Goal: Information Seeking & Learning: Learn about a topic

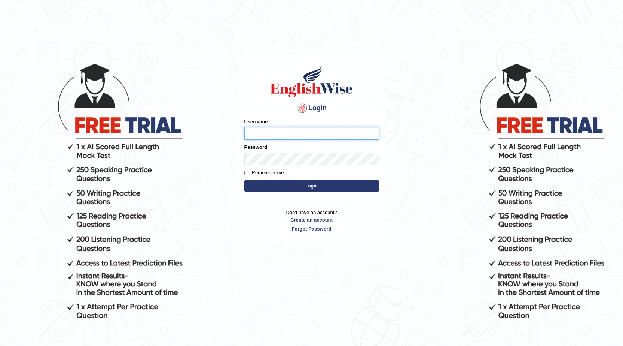
click at [248, 136] on input "Username" at bounding box center [312, 133] width 135 height 13
type input "0410954304"
click at [270, 187] on button "Login" at bounding box center [312, 185] width 135 height 11
click at [316, 188] on button "Login" at bounding box center [312, 185] width 135 height 11
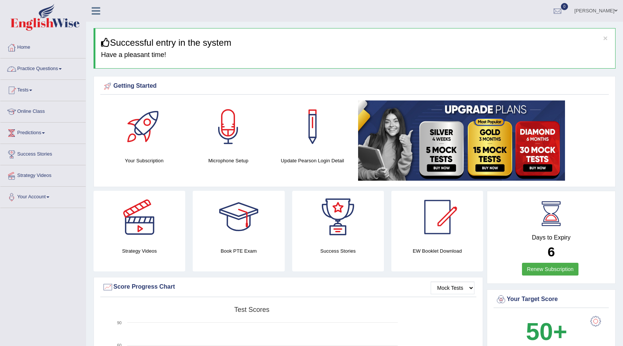
click at [44, 71] on link "Practice Questions" at bounding box center [42, 67] width 85 height 19
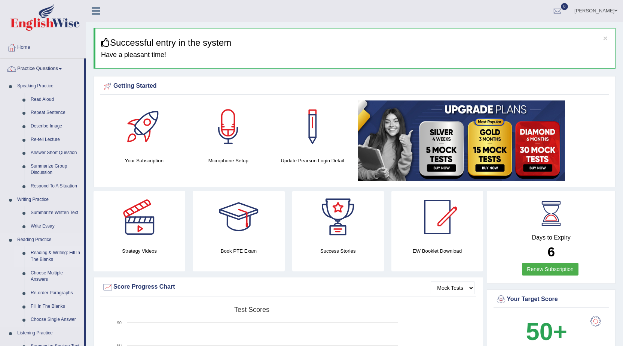
click at [48, 255] on link "Reading & Writing: Fill In The Blanks" at bounding box center [55, 256] width 57 height 20
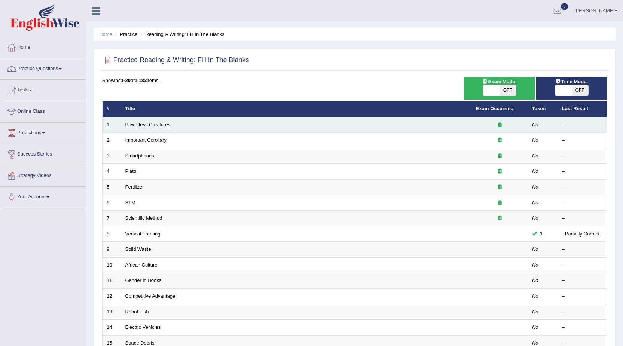
click at [501, 125] on icon at bounding box center [500, 124] width 4 height 5
click at [161, 125] on link "Powerless Creatures" at bounding box center [147, 125] width 45 height 6
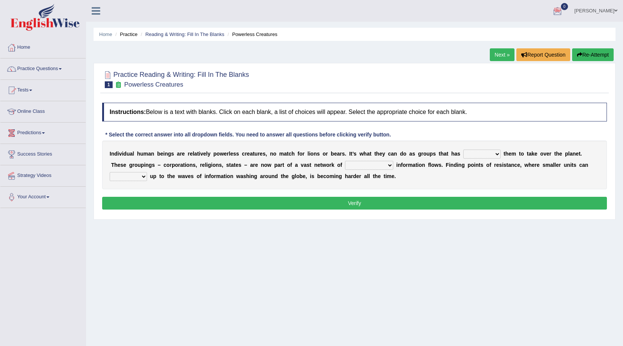
click at [132, 155] on b "a" at bounding box center [131, 154] width 3 height 6
click at [149, 156] on b "a" at bounding box center [149, 154] width 3 height 6
click at [468, 154] on select "enabled contended embodied conjured" at bounding box center [482, 153] width 37 height 9
click at [367, 167] on select "interconnected overlapping fastened exploited" at bounding box center [369, 165] width 48 height 9
select select "interconnected"
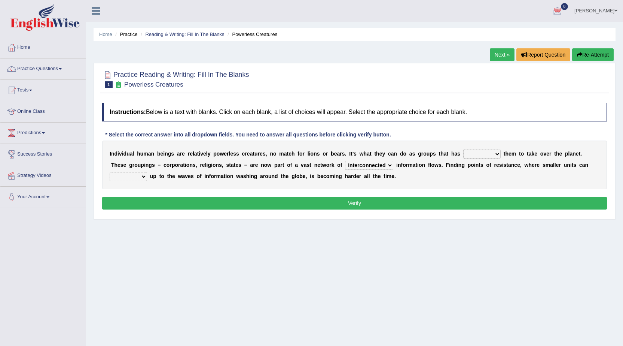
click at [345, 161] on select "interconnected overlapping fastened exploited" at bounding box center [369, 165] width 48 height 9
click at [388, 164] on select "interconnected overlapping fastened exploited" at bounding box center [369, 165] width 48 height 9
click at [476, 151] on select "enabled contended embodied conjured" at bounding box center [482, 153] width 37 height 9
select select "enabled"
click at [464, 149] on select "enabled contended embodied conjured" at bounding box center [482, 153] width 37 height 9
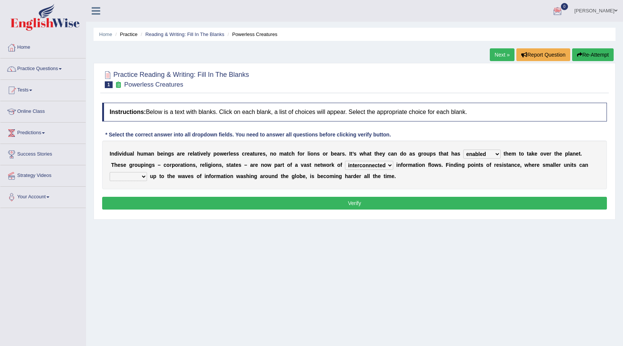
click at [142, 175] on select "stand raise hail pump" at bounding box center [128, 176] width 37 height 9
select select "raise"
click at [110, 172] on select "stand raise hail pump" at bounding box center [128, 176] width 37 height 9
click at [130, 198] on button "Verify" at bounding box center [354, 203] width 505 height 13
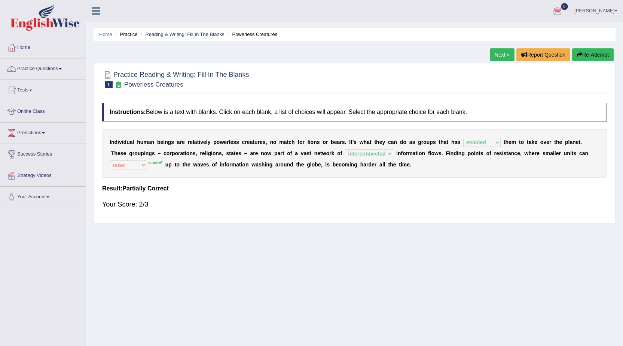
click at [505, 62] on div "Next » Report Question Re-Attempt" at bounding box center [553, 55] width 126 height 15
click at [501, 58] on link "Next »" at bounding box center [502, 54] width 25 height 13
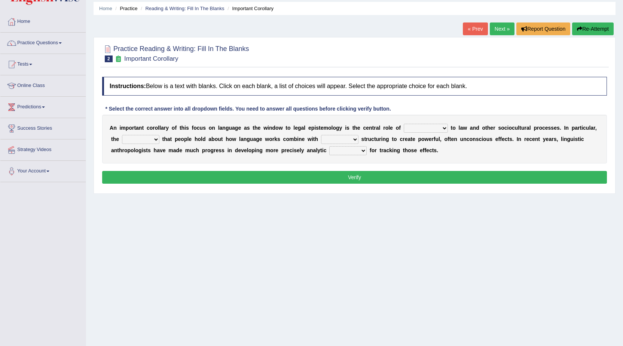
scroll to position [48, 0]
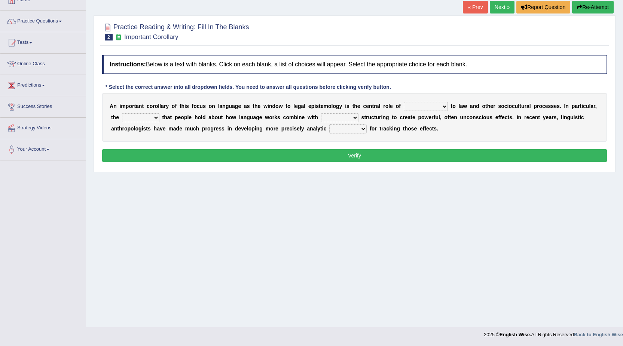
click at [147, 119] on select "deviation besmirch consent ideas" at bounding box center [140, 117] width 37 height 9
click at [407, 108] on select "discourse epoch dialect acquaintance" at bounding box center [426, 106] width 44 height 9
click at [404, 102] on select "discourse epoch dialect acquaintance" at bounding box center [426, 106] width 44 height 9
click at [45, 25] on link "Practice Questions" at bounding box center [42, 20] width 85 height 19
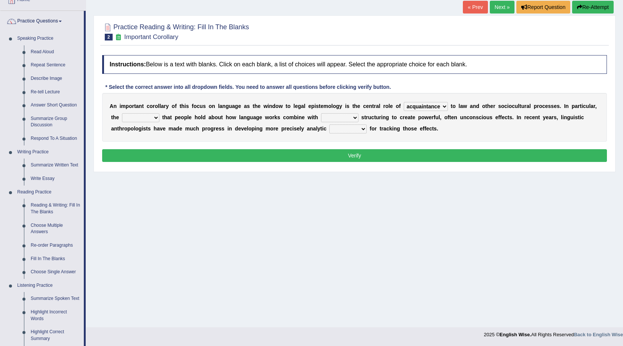
click at [149, 233] on div "Home Practice Reading & Writing: Fill In The Blanks Important Corollary « Prev …" at bounding box center [354, 139] width 537 height 374
click at [438, 107] on select "discourse epoch dialect acquaintance" at bounding box center [426, 106] width 44 height 9
click at [423, 107] on select "discourse epoch dialect acquaintance" at bounding box center [426, 106] width 44 height 9
select select "discourse"
click at [404, 102] on select "discourse epoch dialect acquaintance" at bounding box center [426, 106] width 44 height 9
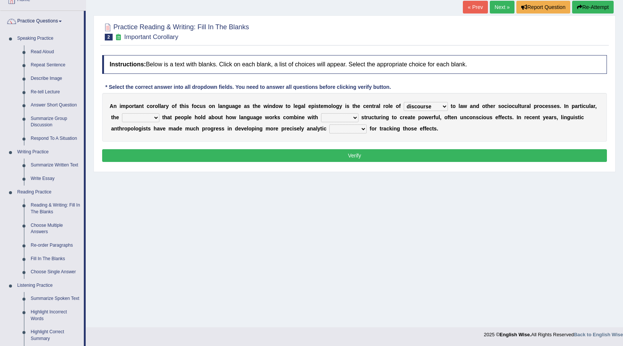
click at [137, 116] on select "deviation besmirch consent ideas" at bounding box center [140, 117] width 37 height 9
select select "ideas"
click at [122, 113] on select "deviation besmirch consent ideas" at bounding box center [140, 117] width 37 height 9
click at [431, 108] on select "discourse epoch dialect acquaintance" at bounding box center [426, 106] width 44 height 9
select select "dialect"
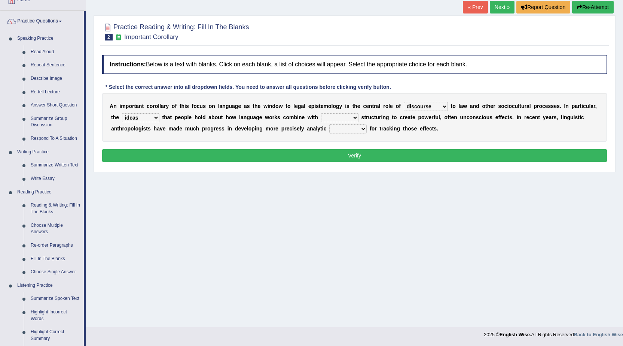
click at [404, 102] on select "discourse epoch dialect acquaintance" at bounding box center [426, 106] width 44 height 9
click at [321, 115] on select "mandatory linguistic legitimate customary" at bounding box center [339, 117] width 37 height 9
click at [478, 132] on div "A n i m p o r t a n t c o r o l l a r y o f t h i s f o c u s o n l a n g u a g…" at bounding box center [354, 117] width 505 height 49
click at [333, 116] on select "mandatory linguistic legitimate customary" at bounding box center [339, 117] width 37 height 9
select select "linguistic"
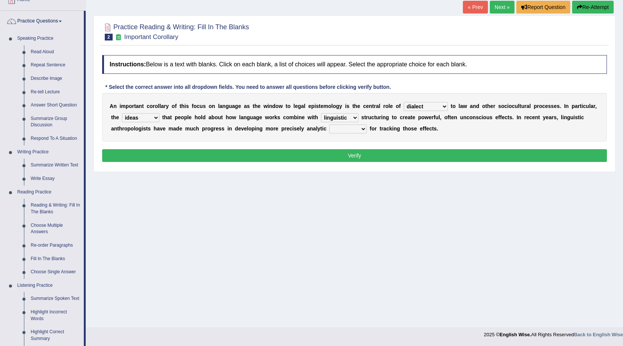
click at [321, 113] on select "mandatory linguistic legitimate customary" at bounding box center [339, 117] width 37 height 9
click at [346, 127] on select "tools appetite albums stroke" at bounding box center [347, 128] width 37 height 9
select select "tools"
click at [329, 124] on select "tools appetite albums stroke" at bounding box center [347, 128] width 37 height 9
click at [353, 155] on button "Verify" at bounding box center [354, 155] width 505 height 13
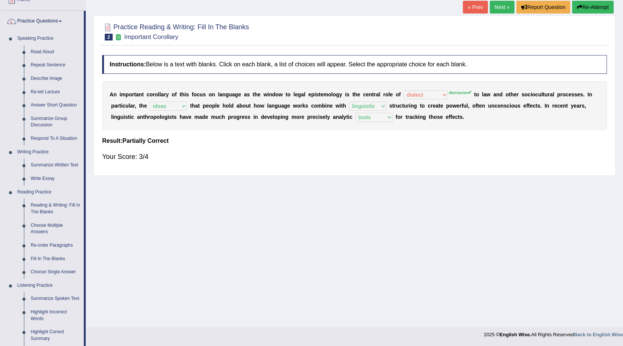
click at [492, 5] on link "Next »" at bounding box center [502, 7] width 25 height 13
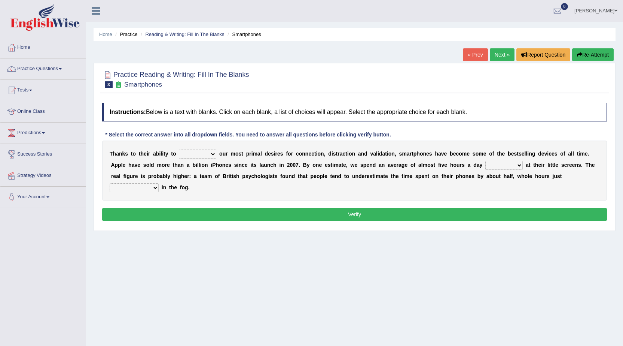
click at [188, 152] on select "hijack describe sharpen conserve" at bounding box center [197, 153] width 37 height 9
click at [179, 149] on select "hijack describe sharpen conserve" at bounding box center [197, 153] width 37 height 9
click at [198, 150] on select "hijack describe sharpen conserve" at bounding box center [197, 153] width 37 height 9
select select "describe"
click at [179, 149] on select "hijack describe sharpen conserve" at bounding box center [197, 153] width 37 height 9
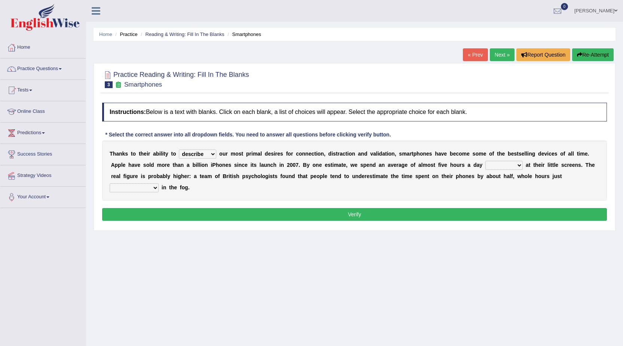
click at [517, 165] on select "watching waggling snoring staring" at bounding box center [504, 165] width 37 height 9
select select "watching"
click at [486, 161] on select "watching waggling snoring staring" at bounding box center [504, 165] width 37 height 9
click at [157, 186] on select "has evaporated evaporating evaporate evaporates" at bounding box center [134, 187] width 49 height 9
select select "has evaporated"
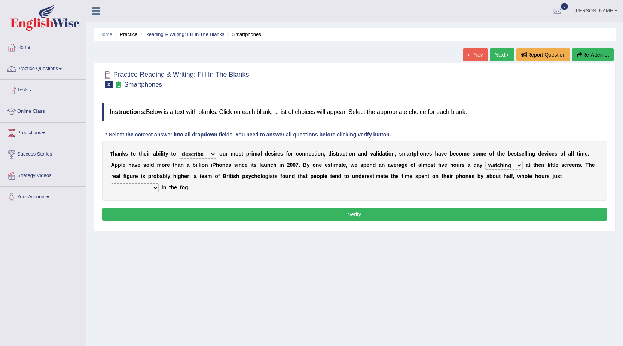
click at [110, 183] on select "has evaporated evaporating evaporate evaporates" at bounding box center [134, 187] width 49 height 9
click at [161, 214] on button "Verify" at bounding box center [354, 214] width 505 height 13
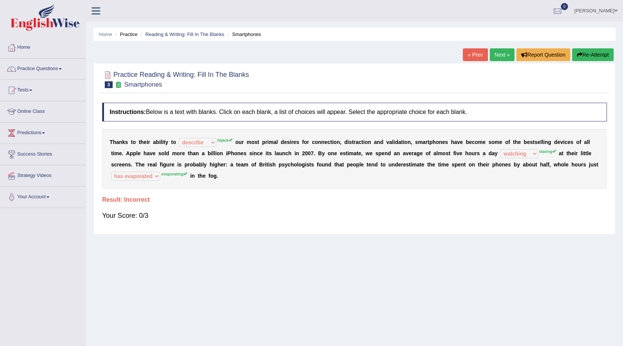
click at [595, 54] on button "Re-Attempt" at bounding box center [593, 54] width 42 height 13
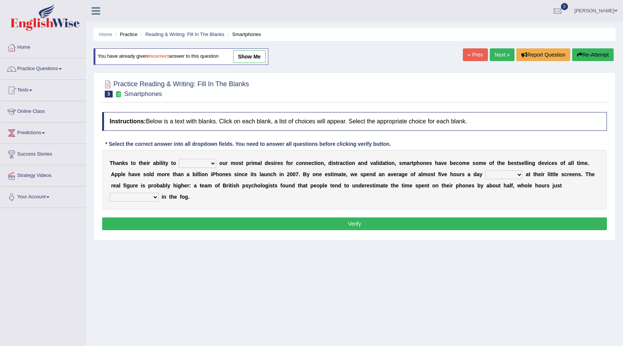
click at [493, 58] on link "Next »" at bounding box center [502, 54] width 25 height 13
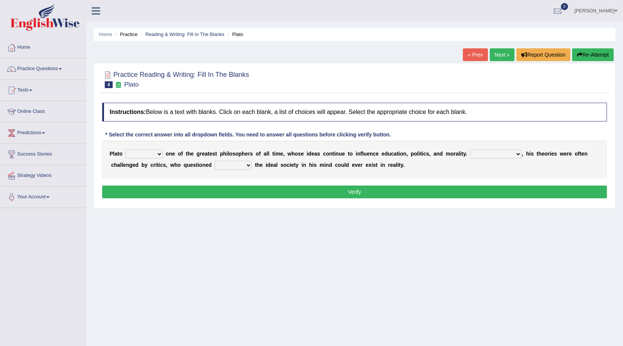
click at [156, 158] on select "keeps comes claims remains" at bounding box center [143, 153] width 37 height 9
select select "remains"
click at [125, 149] on select "keeps comes claims remains" at bounding box center [143, 153] width 37 height 9
click at [483, 154] on select "Notwithstanding So However Whatever" at bounding box center [496, 153] width 52 height 9
click at [479, 151] on select "Notwithstanding So However Whatever" at bounding box center [496, 153] width 52 height 9
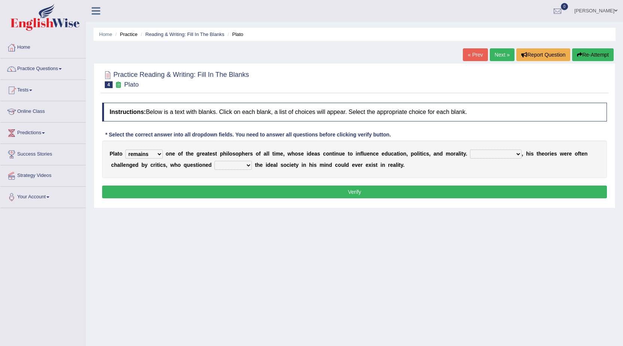
select select "However"
click at [470, 149] on select "Notwithstanding So However Whatever" at bounding box center [496, 153] width 52 height 9
click at [234, 165] on select "which what that whether" at bounding box center [233, 165] width 37 height 9
select select "which"
click at [215, 161] on select "which what that whether" at bounding box center [233, 165] width 37 height 9
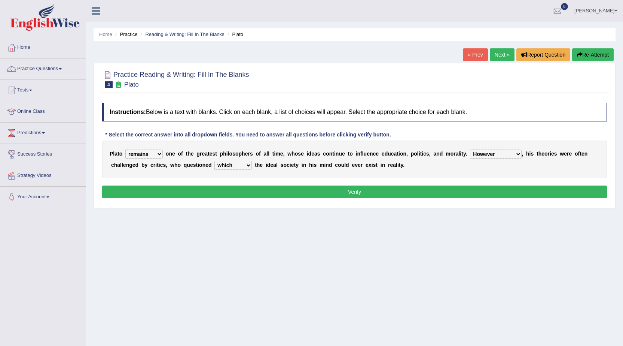
click at [244, 187] on button "Verify" at bounding box center [354, 191] width 505 height 13
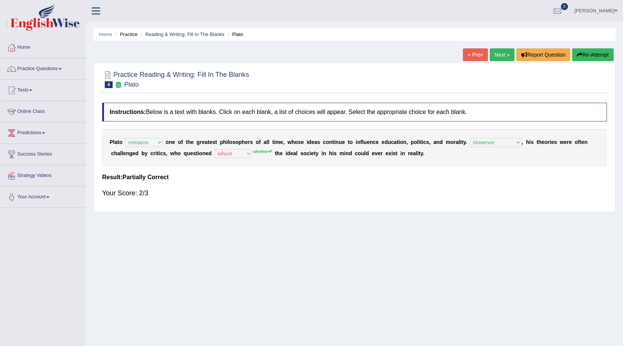
click at [498, 54] on link "Next »" at bounding box center [502, 54] width 25 height 13
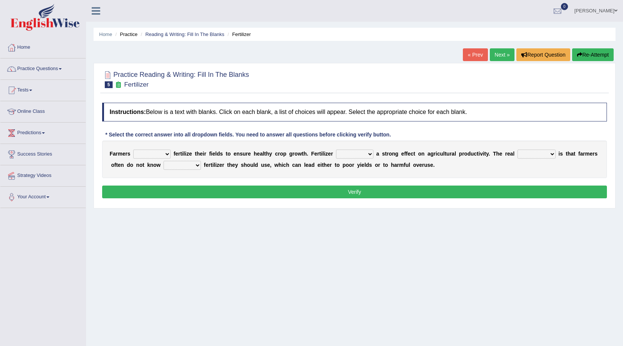
click at [165, 151] on select "must should need can" at bounding box center [151, 153] width 37 height 9
select select "must"
click at [133, 149] on select "must should need can" at bounding box center [151, 153] width 37 height 9
click at [349, 155] on select "has had have having" at bounding box center [354, 153] width 37 height 9
select select "had"
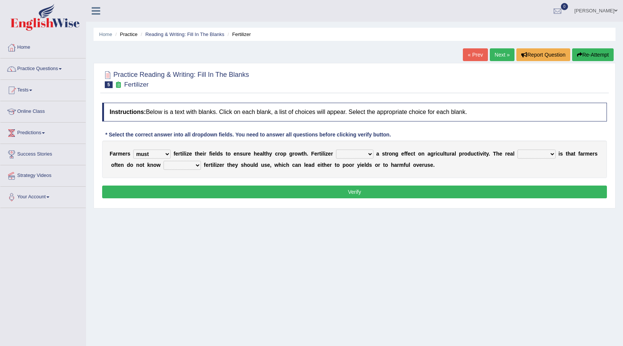
click at [336, 149] on select "has had have having" at bounding box center [354, 153] width 37 height 9
click at [540, 153] on select "problem question conclusion answer" at bounding box center [537, 153] width 38 height 9
select select "problem"
click at [518, 149] on select "problem question conclusion answer" at bounding box center [537, 153] width 38 height 9
click at [189, 164] on select "how much how many however so much" at bounding box center [182, 165] width 37 height 9
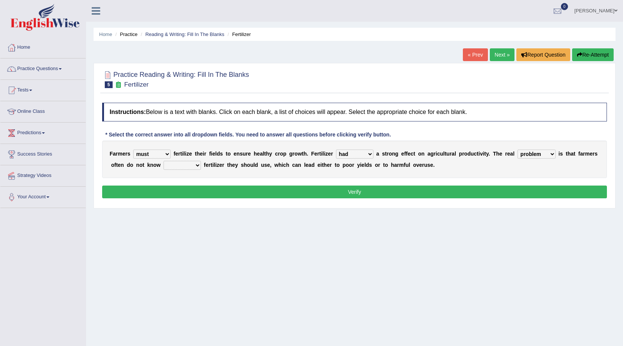
select select "how much"
click at [164, 161] on select "how much how many however so much" at bounding box center [182, 165] width 37 height 9
click at [271, 191] on button "Verify" at bounding box center [354, 191] width 505 height 13
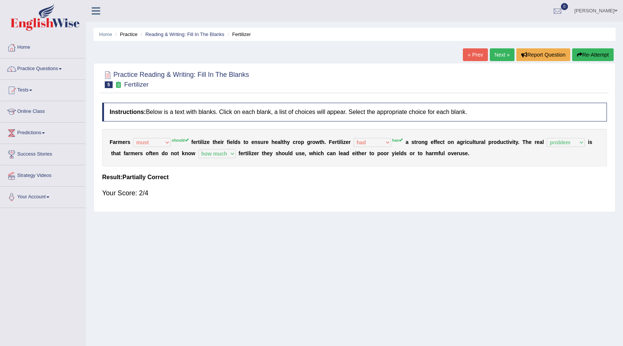
click at [497, 49] on link "Next »" at bounding box center [502, 54] width 25 height 13
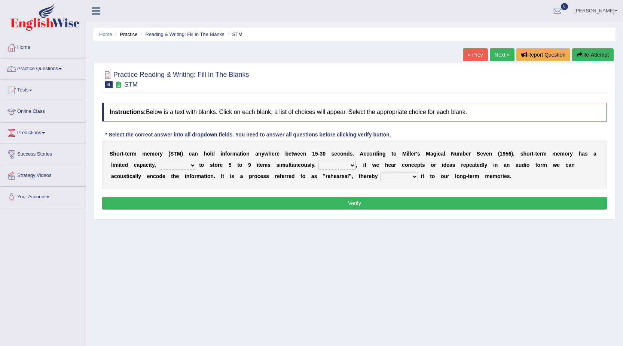
click at [180, 164] on select "being able is able be able unable" at bounding box center [177, 165] width 37 height 9
select select "being able"
click at [159, 161] on select "being able is able be able unable" at bounding box center [177, 165] width 37 height 9
click at [340, 163] on select "However So Moreover Therefore" at bounding box center [337, 165] width 37 height 9
select select "So"
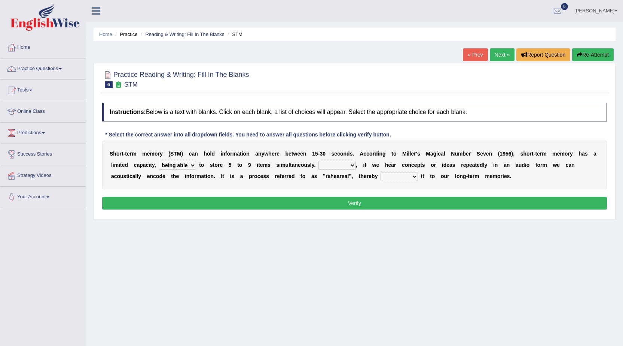
click at [319, 161] on select "However So Moreover Therefore" at bounding box center [337, 165] width 37 height 9
click at [388, 179] on select "commit commits commiting commited" at bounding box center [399, 176] width 37 height 9
select select "commiting"
click at [381, 172] on select "commit commits commiting commited" at bounding box center [399, 176] width 37 height 9
click at [385, 198] on button "Verify" at bounding box center [354, 203] width 505 height 13
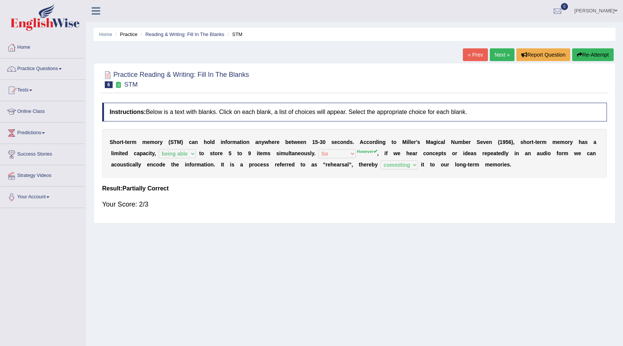
click at [495, 59] on link "Next »" at bounding box center [502, 54] width 25 height 13
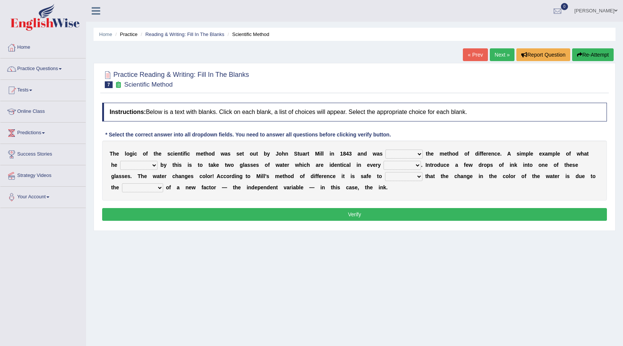
click at [43, 134] on link "Predictions" at bounding box center [42, 131] width 85 height 19
click at [47, 148] on link "Latest Predictions" at bounding box center [49, 149] width 70 height 13
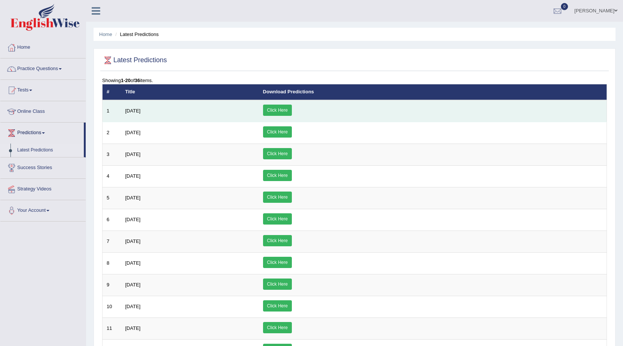
click at [292, 112] on link "Click Here" at bounding box center [277, 109] width 29 height 11
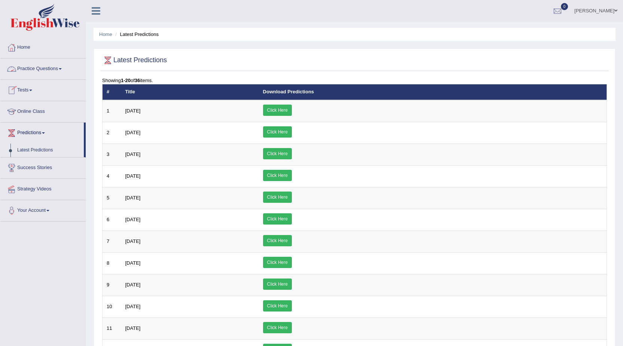
click at [48, 65] on link "Practice Questions" at bounding box center [42, 67] width 85 height 19
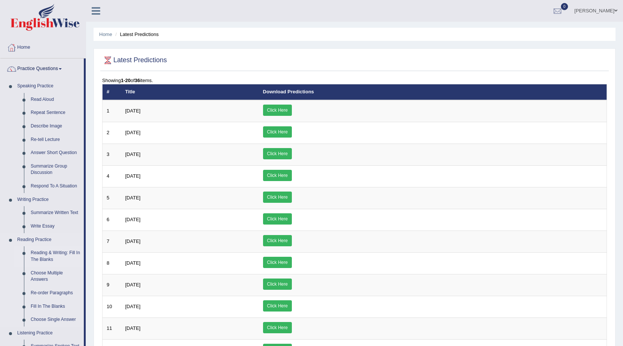
click at [57, 258] on link "Reading & Writing: Fill In The Blanks" at bounding box center [55, 256] width 57 height 20
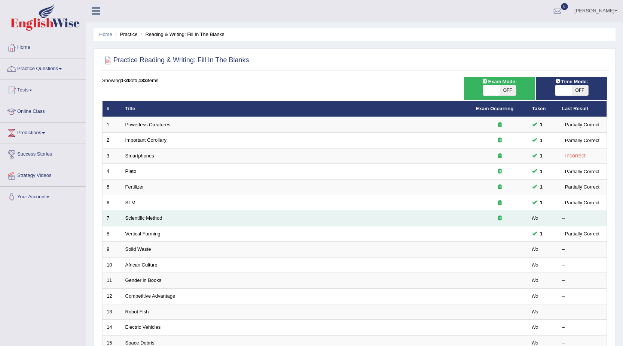
click at [503, 216] on div at bounding box center [500, 218] width 48 height 7
click at [501, 218] on icon at bounding box center [500, 217] width 4 height 5
click at [500, 218] on icon at bounding box center [500, 217] width 4 height 5
click at [501, 219] on icon at bounding box center [500, 217] width 4 height 5
click at [136, 220] on link "Scientific Method" at bounding box center [143, 218] width 37 height 6
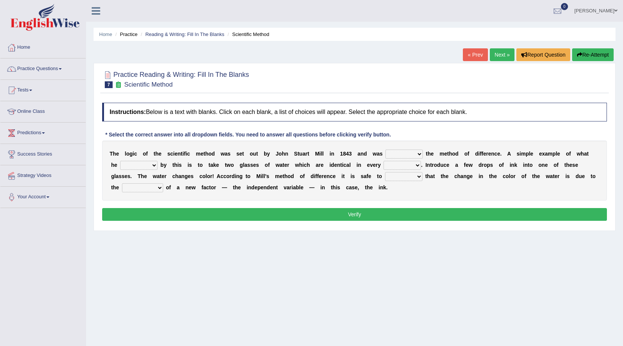
click at [425, 157] on div "T h e l o g i c o f t h e s c i e n t i f i c m e t h o d w a s s e t o u t b y…" at bounding box center [354, 170] width 505 height 60
click at [386, 149] on select "pointed claimed demanded named" at bounding box center [404, 153] width 37 height 9
click at [393, 155] on select "pointed claimed demanded named" at bounding box center [404, 153] width 37 height 9
select select "named"
click at [386, 149] on select "pointed claimed demanded named" at bounding box center [404, 153] width 37 height 9
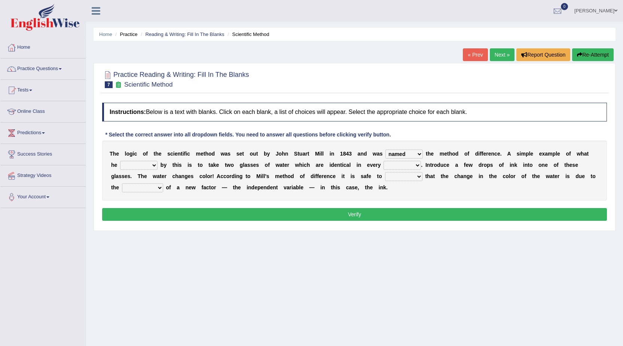
click at [151, 159] on div "T h e l o g i c o f t h e s c i e n t i f i c m e t h o d w a s s e t o u t b y…" at bounding box center [354, 170] width 505 height 60
click at [151, 163] on select "capped charged found meant" at bounding box center [138, 165] width 37 height 9
select select "found"
click at [120, 161] on select "capped charged found meant" at bounding box center [138, 165] width 37 height 9
click at [400, 168] on select "thought identity measure respect" at bounding box center [402, 165] width 37 height 9
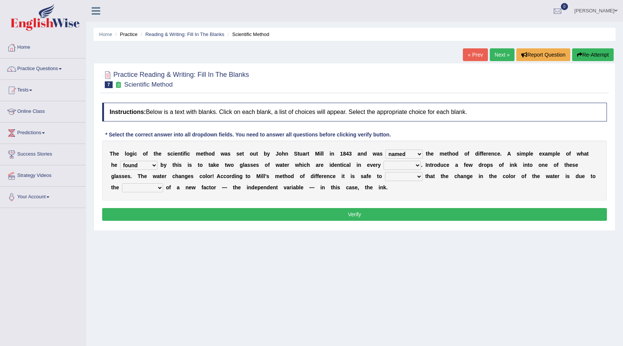
select select "measure"
click at [384, 161] on select "thought identity measure respect" at bounding box center [402, 165] width 37 height 9
click at [400, 179] on select "assume discuss prefer acclaim" at bounding box center [403, 176] width 37 height 9
click at [385, 172] on select "assume discuss prefer acclaim" at bounding box center [403, 176] width 37 height 9
click at [151, 186] on select "introduction magnitude preparation purification" at bounding box center [142, 187] width 41 height 9
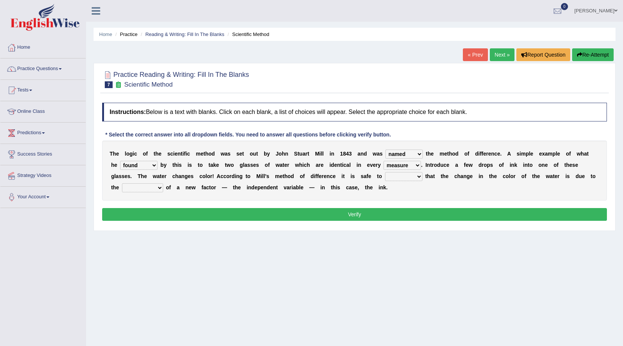
select select "purification"
click at [122, 183] on select "introduction magnitude preparation purification" at bounding box center [142, 187] width 41 height 9
click at [183, 219] on button "Verify" at bounding box center [354, 214] width 505 height 13
click at [403, 174] on select "assume discuss prefer acclaim" at bounding box center [403, 176] width 37 height 9
select select "assume"
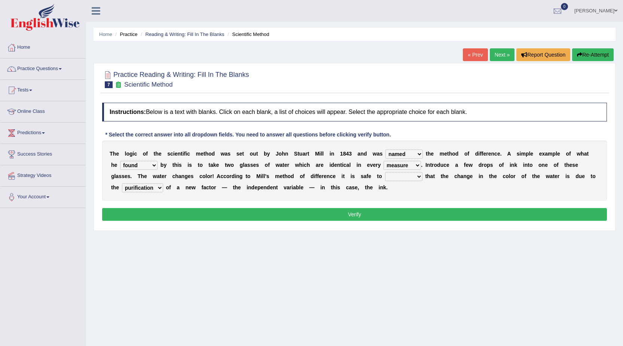
click at [385, 172] on select "assume discuss prefer acclaim" at bounding box center [403, 176] width 37 height 9
click at [395, 210] on button "Verify" at bounding box center [354, 214] width 505 height 13
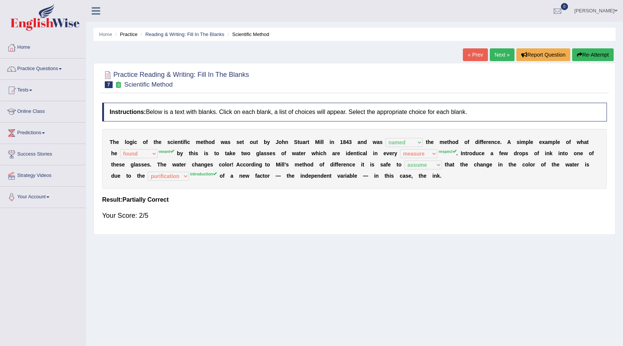
click at [492, 55] on link "Next »" at bounding box center [502, 54] width 25 height 13
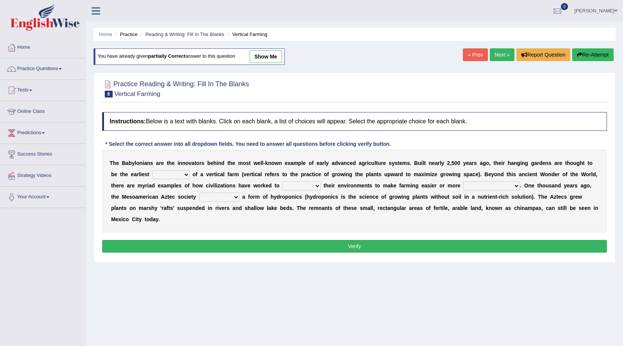
click at [499, 61] on link "Next »" at bounding box center [502, 54] width 25 height 13
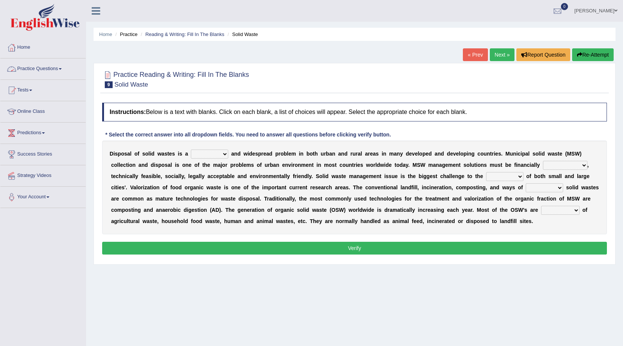
drag, startPoint x: 246, startPoint y: 84, endPoint x: 245, endPoint y: 89, distance: 5.4
click at [245, 89] on div "Practice Reading & Writing: Fill In The Blanks 9 Solid Waste" at bounding box center [354, 80] width 509 height 26
click at [205, 152] on select "slanting stinging stalling shafting" at bounding box center [209, 153] width 37 height 9
click at [222, 155] on select "slanting stinging stalling shafting" at bounding box center [209, 153] width 37 height 9
click at [192, 151] on select "slanting stinging stalling shafting" at bounding box center [209, 153] width 37 height 9
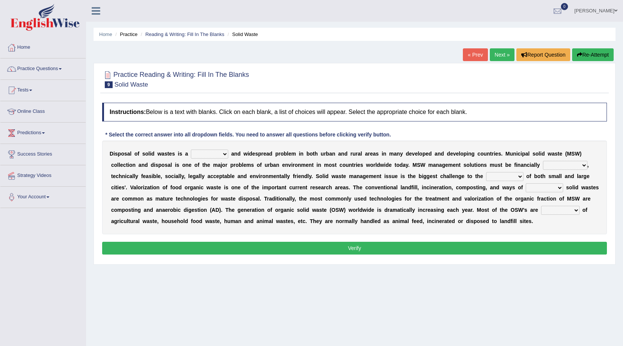
click at [222, 155] on select "slanting stinging stalling shafting" at bounding box center [209, 153] width 37 height 9
click at [221, 152] on select "slanting stinging stalling shafting" at bounding box center [209, 153] width 37 height 9
click at [203, 155] on select "slanting stinging stalling shafting" at bounding box center [209, 153] width 37 height 9
select select "shafting"
click at [191, 149] on select "slanting stinging stalling shafting" at bounding box center [209, 153] width 37 height 9
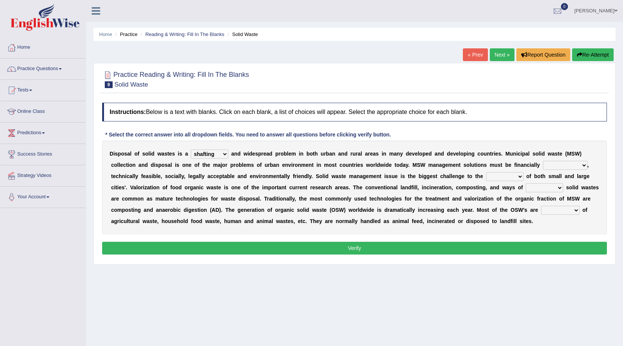
click at [561, 161] on select "unattainable sustainable objectionable treasonable" at bounding box center [565, 165] width 45 height 9
click at [550, 161] on select "unattainable sustainable objectionable treasonable" at bounding box center [565, 165] width 45 height 9
click at [558, 163] on select "unattainable sustainable objectionable treasonable" at bounding box center [565, 165] width 45 height 9
click at [574, 163] on select "unattainable sustainable objectionable treasonable" at bounding box center [565, 165] width 45 height 9
select select "sustainable"
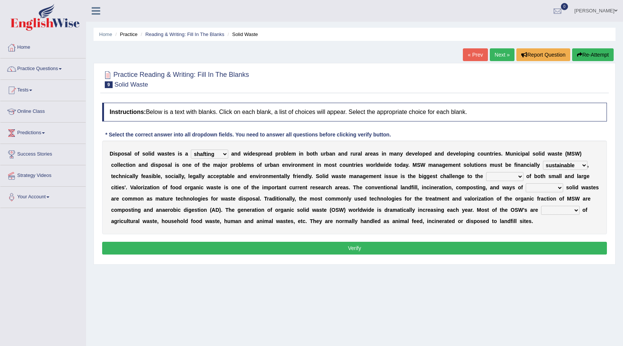
click at [543, 161] on select "unattainable sustainable objectionable treasonable" at bounding box center [565, 165] width 45 height 9
click at [505, 175] on select "plants culture authorities history" at bounding box center [504, 176] width 37 height 9
select select "authorities"
click at [486, 172] on select "plants culture authorities history" at bounding box center [504, 176] width 37 height 9
click at [533, 190] on select "reserving preserving deserving handling" at bounding box center [544, 187] width 37 height 9
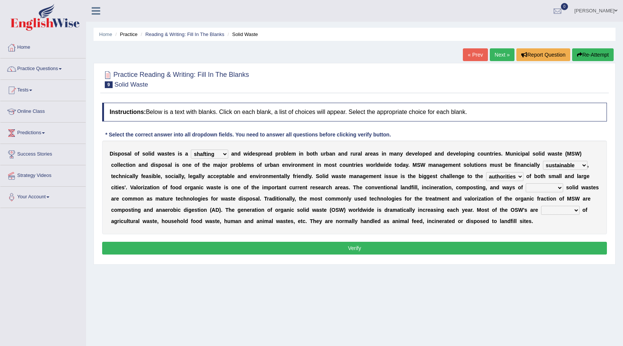
select select "preserving"
click at [526, 183] on select "reserving preserving deserving handling" at bounding box center [544, 187] width 37 height 9
click at [547, 210] on select "composed disposed composing disposing" at bounding box center [560, 210] width 39 height 9
select select "composing"
click at [541, 206] on select "composed disposed composing disposing" at bounding box center [560, 210] width 39 height 9
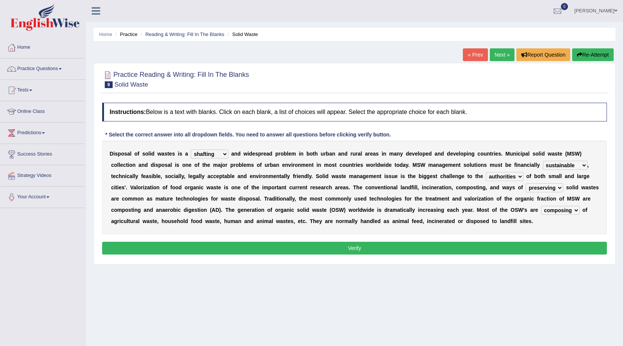
click at [452, 247] on button "Verify" at bounding box center [354, 248] width 505 height 13
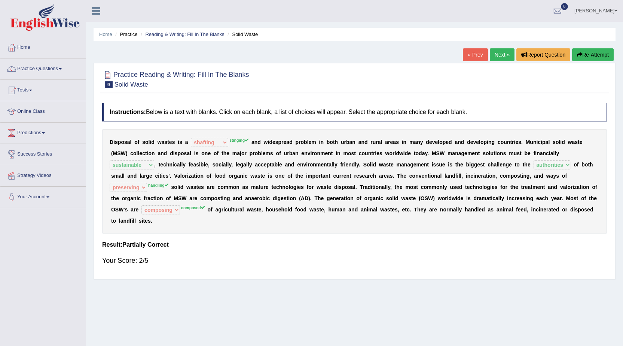
drag, startPoint x: 259, startPoint y: 198, endPoint x: 255, endPoint y: 210, distance: 12.1
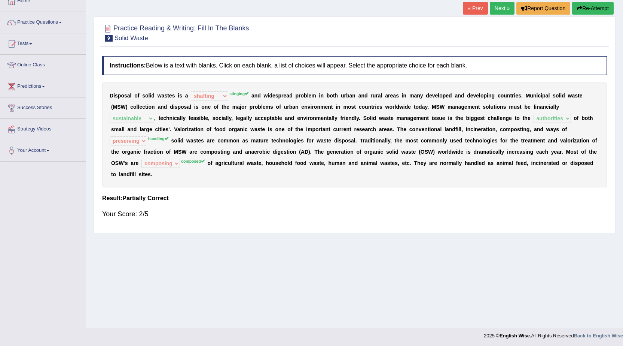
scroll to position [48, 0]
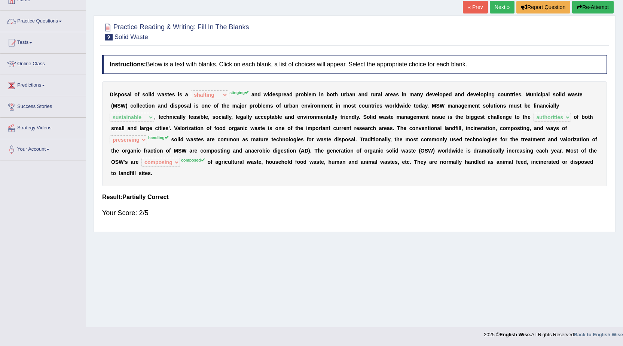
click at [37, 23] on link "Practice Questions" at bounding box center [42, 20] width 85 height 19
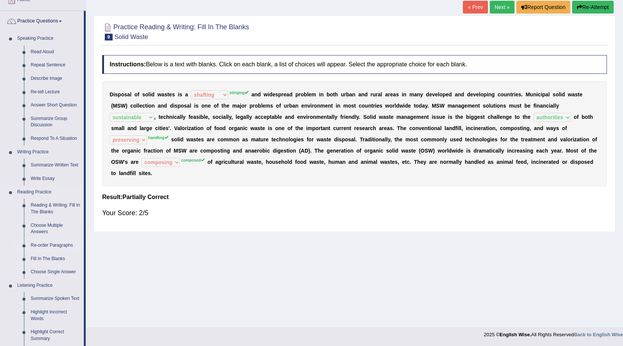
click at [64, 242] on link "Re-order Paragraphs" at bounding box center [55, 245] width 57 height 13
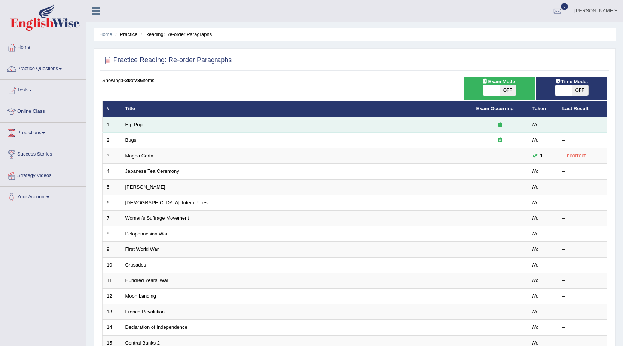
click at [496, 128] on td at bounding box center [501, 125] width 56 height 16
click at [500, 122] on icon at bounding box center [501, 124] width 4 height 5
click at [500, 127] on div at bounding box center [501, 124] width 48 height 7
drag, startPoint x: 499, startPoint y: 123, endPoint x: 161, endPoint y: 127, distance: 338.1
click at [452, 124] on tr "1 Hip Pop No –" at bounding box center [355, 125] width 505 height 16
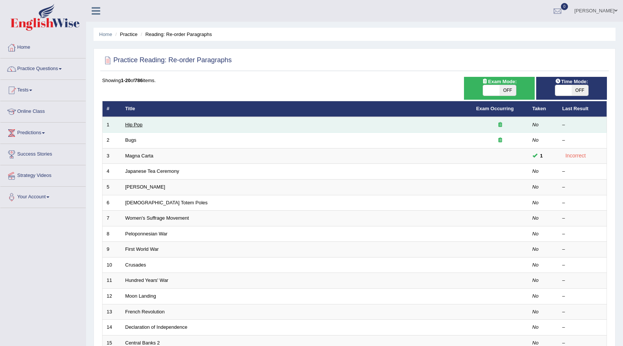
click at [134, 127] on link "Hip Pop" at bounding box center [133, 125] width 17 height 6
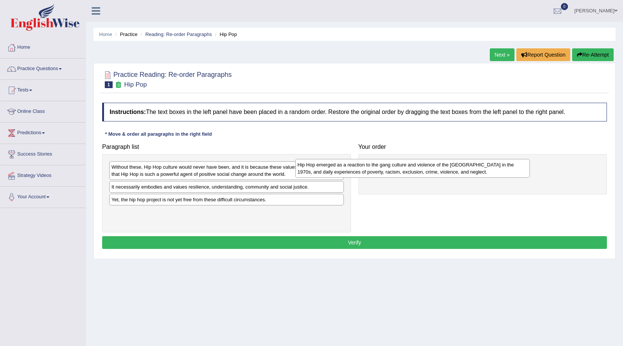
drag, startPoint x: 264, startPoint y: 176, endPoint x: 461, endPoint y: 173, distance: 197.0
click at [461, 173] on div "Hip Hop emerged as a reaction to the gang culture and violence of the South Bro…" at bounding box center [412, 168] width 235 height 19
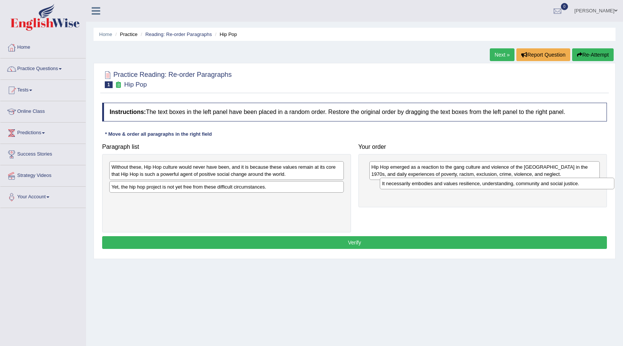
drag, startPoint x: 162, startPoint y: 192, endPoint x: 423, endPoint y: 190, distance: 261.4
click at [427, 189] on div "It necessarily embodies and values resilience, understanding, community and soc…" at bounding box center [497, 183] width 235 height 12
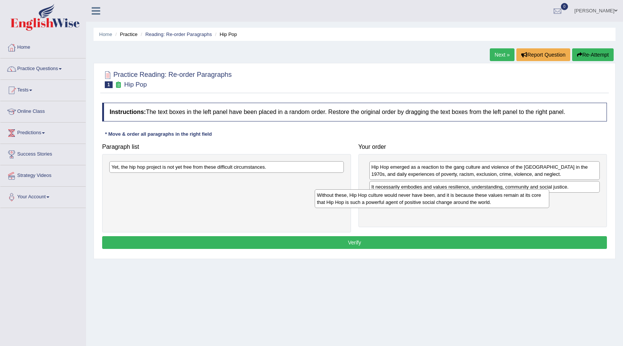
drag, startPoint x: 362, startPoint y: 191, endPoint x: 523, endPoint y: 203, distance: 160.7
click at [525, 204] on div "Without these, Hip Hop culture would never have been, and it is because these v…" at bounding box center [432, 198] width 235 height 19
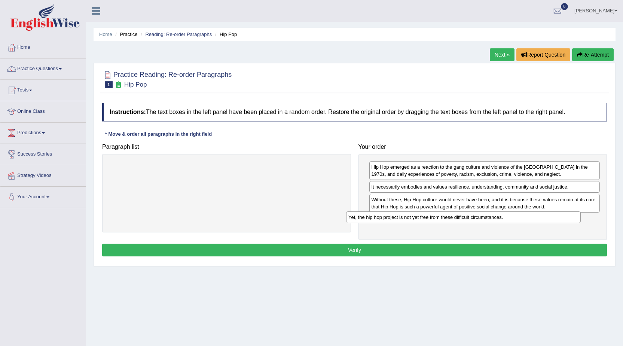
drag, startPoint x: 298, startPoint y: 174, endPoint x: 528, endPoint y: 214, distance: 233.7
click at [528, 214] on div "Yet, the hip hop project is not yet free from these difficult circumstances." at bounding box center [463, 217] width 235 height 12
click at [532, 250] on button "Verify" at bounding box center [354, 249] width 505 height 13
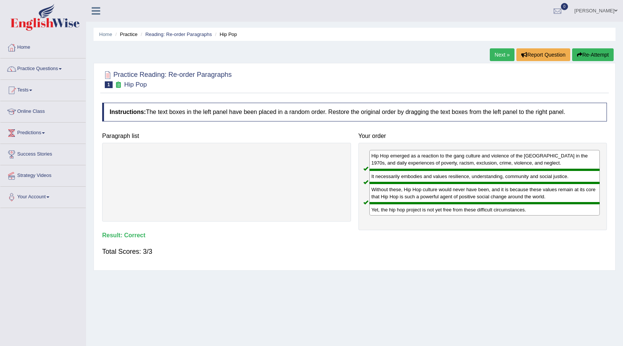
click at [490, 49] on link "Next »" at bounding box center [502, 54] width 25 height 13
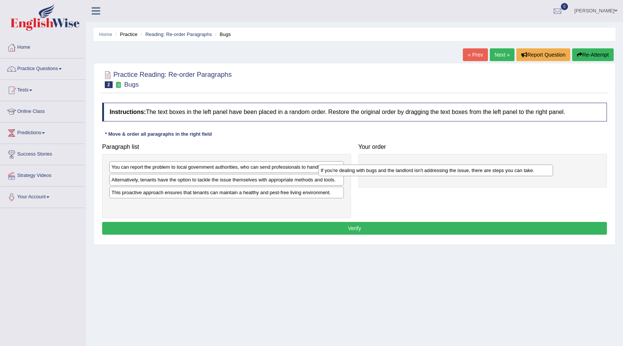
drag, startPoint x: 183, startPoint y: 183, endPoint x: 437, endPoint y: 161, distance: 254.4
click at [436, 164] on div "If you're dealing with bugs and the landlord isn't addressing the issue, there …" at bounding box center [436, 170] width 235 height 12
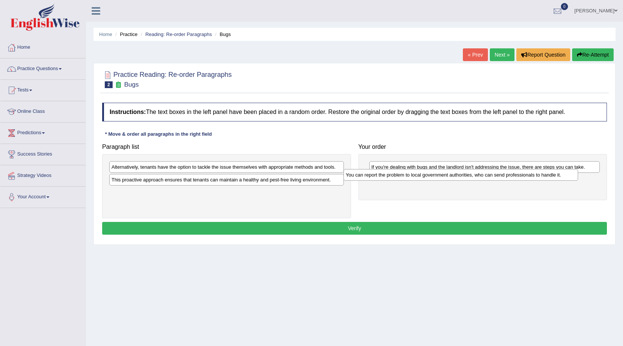
drag, startPoint x: 281, startPoint y: 168, endPoint x: 514, endPoint y: 174, distance: 233.7
click at [514, 174] on div "You can report the problem to local government authorities, who can send profes…" at bounding box center [461, 175] width 235 height 12
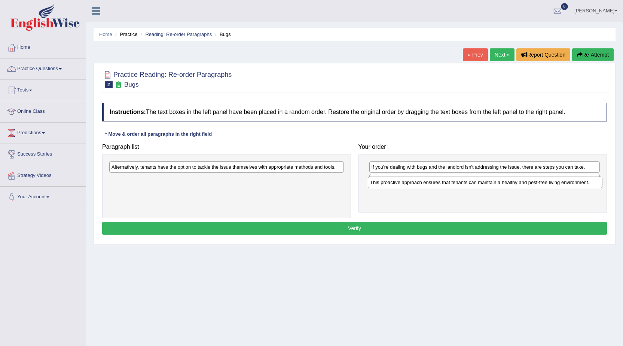
drag, startPoint x: 355, startPoint y: 183, endPoint x: 535, endPoint y: 191, distance: 179.5
click at [535, 188] on div "This proactive approach ensures that tenants can maintain a healthy and pest-fr…" at bounding box center [485, 182] width 235 height 12
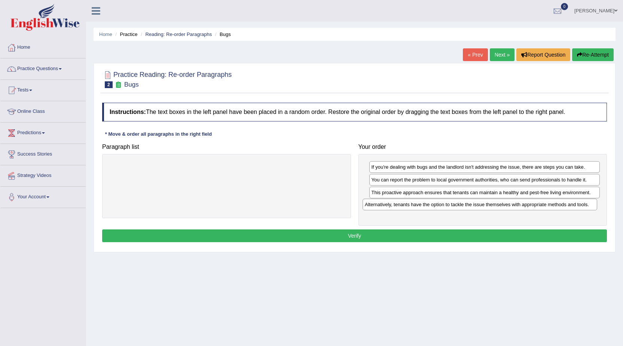
drag, startPoint x: 305, startPoint y: 176, endPoint x: 535, endPoint y: 201, distance: 231.2
click at [535, 201] on div "Alternatively, tenants have the option to tackle the issue themselves with appr…" at bounding box center [480, 204] width 235 height 12
click at [519, 232] on button "Verify" at bounding box center [354, 235] width 505 height 13
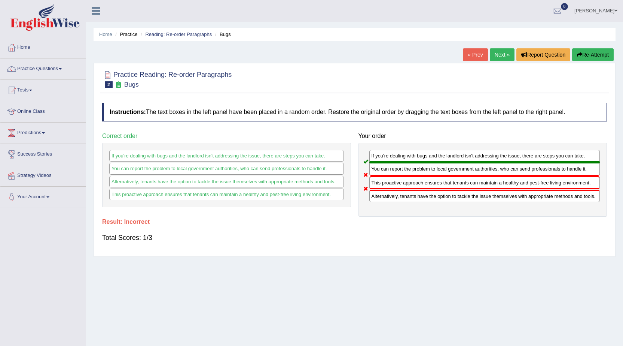
drag, startPoint x: 424, startPoint y: 202, endPoint x: 447, endPoint y: 91, distance: 112.9
click at [421, 166] on div "If you're dealing with bugs and the landlord isn't addressing the issue, there …" at bounding box center [483, 179] width 249 height 73
drag, startPoint x: 140, startPoint y: 89, endPoint x: 407, endPoint y: 53, distance: 269.4
click at [177, 84] on div "Practice Reading: Re-order Paragraphs 2 Bugs" at bounding box center [354, 80] width 509 height 26
click at [505, 53] on link "Next »" at bounding box center [502, 54] width 25 height 13
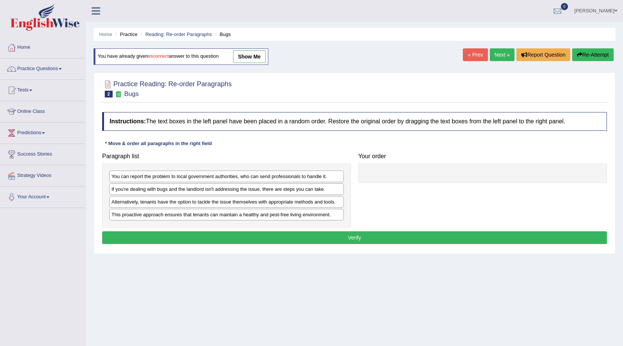
click at [263, 59] on link "show me" at bounding box center [249, 56] width 33 height 13
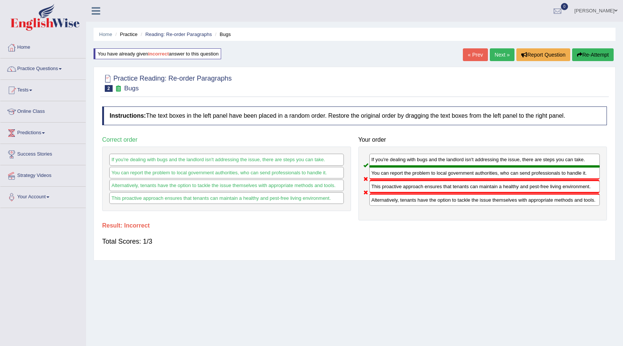
click at [157, 56] on b "incorrect" at bounding box center [158, 54] width 21 height 6
click at [158, 56] on b "incorrect" at bounding box center [158, 54] width 21 height 6
drag, startPoint x: 599, startPoint y: 48, endPoint x: 589, endPoint y: 48, distance: 10.9
click at [599, 48] on div "Home Practice Reading: Re-order Paragraphs Bugs You have already given incorrec…" at bounding box center [354, 187] width 537 height 374
click at [587, 50] on button "Re-Attempt" at bounding box center [593, 54] width 42 height 13
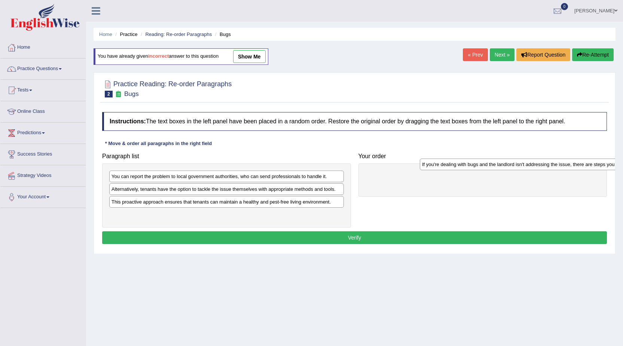
drag, startPoint x: 245, startPoint y: 193, endPoint x: 547, endPoint y: 165, distance: 303.8
click at [552, 166] on div "If you're dealing with bugs and the landlord isn't addressing the issue, there …" at bounding box center [537, 164] width 235 height 12
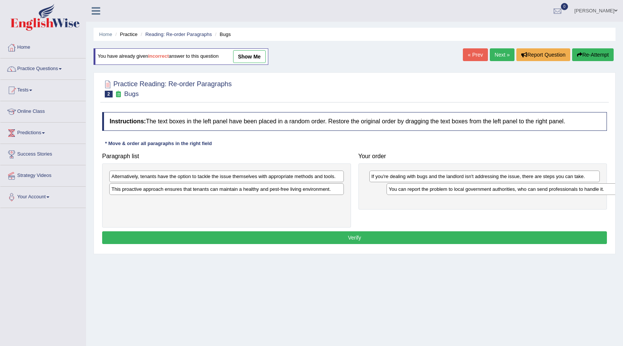
drag, startPoint x: 320, startPoint y: 175, endPoint x: 600, endPoint y: 179, distance: 280.1
click at [608, 185] on div "You can report the problem to local government authorities, who can send profes…" at bounding box center [504, 189] width 235 height 12
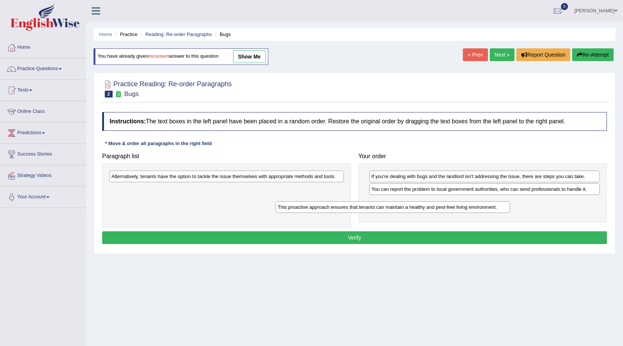
drag, startPoint x: 322, startPoint y: 184, endPoint x: 497, endPoint y: 197, distance: 175.3
click at [497, 201] on div "This proactive approach ensures that tenants can maintain a healthy and pest-fr…" at bounding box center [393, 207] width 235 height 12
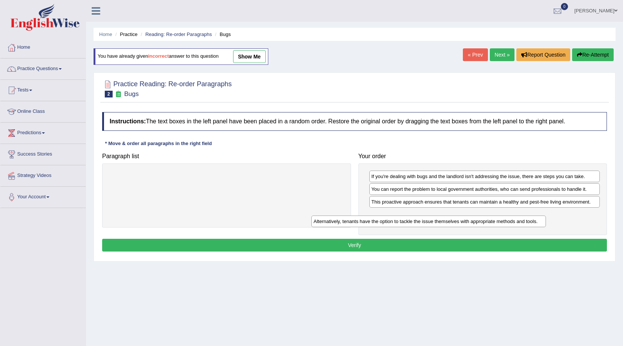
drag, startPoint x: 291, startPoint y: 188, endPoint x: 480, endPoint y: 220, distance: 192.2
click at [480, 221] on div "Alternatively, tenants have the option to tackle the issue themselves with appr…" at bounding box center [429, 221] width 235 height 12
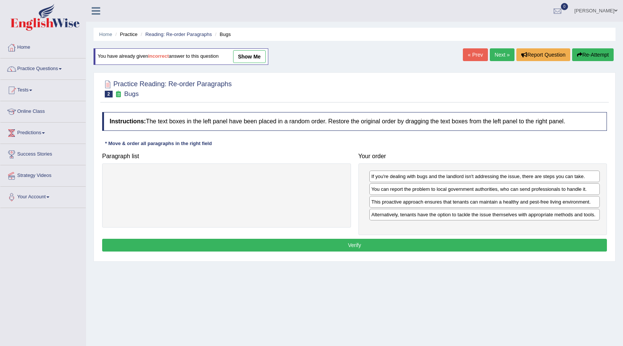
click at [467, 241] on button "Verify" at bounding box center [354, 245] width 505 height 13
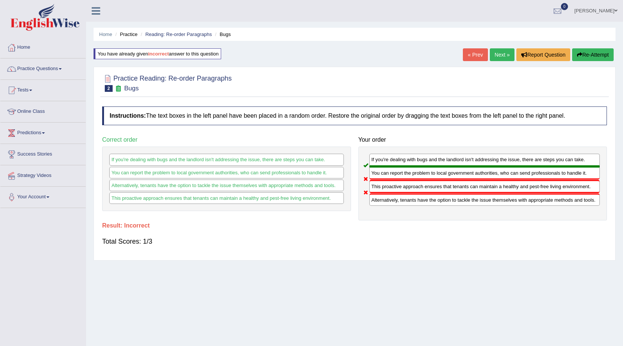
click at [594, 57] on button "Re-Attempt" at bounding box center [593, 54] width 42 height 13
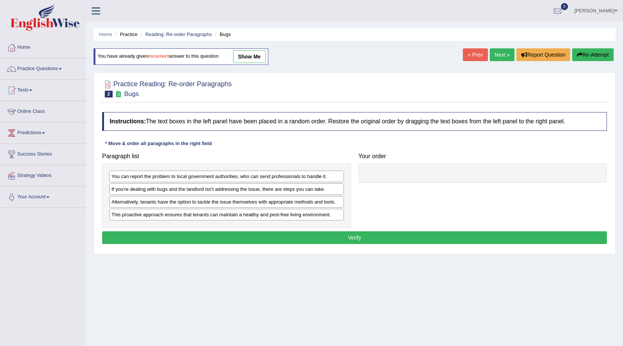
drag, startPoint x: 356, startPoint y: 190, endPoint x: 303, endPoint y: 192, distance: 52.8
click at [304, 192] on div "Paragraph list You can report the problem to local government authorities, who …" at bounding box center [226, 188] width 256 height 78
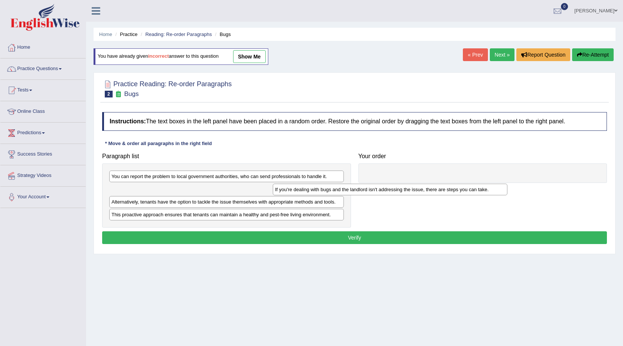
drag, startPoint x: 292, startPoint y: 189, endPoint x: 464, endPoint y: 188, distance: 172.2
click at [464, 188] on div "If you're dealing with bugs and the landlord isn't addressing the issue, there …" at bounding box center [390, 189] width 235 height 12
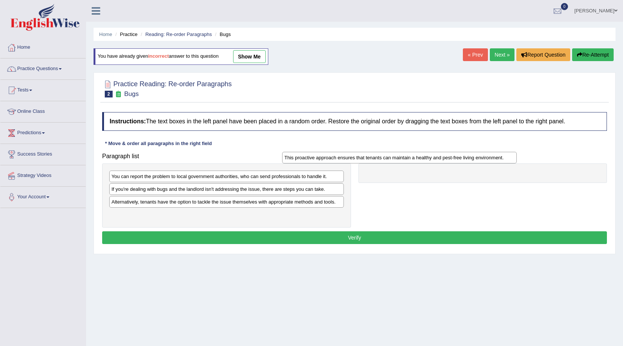
drag, startPoint x: 319, startPoint y: 220, endPoint x: 514, endPoint y: 164, distance: 203.1
click at [514, 163] on div "This proactive approach ensures that tenants can maintain a healthy and pest-fr…" at bounding box center [399, 158] width 235 height 12
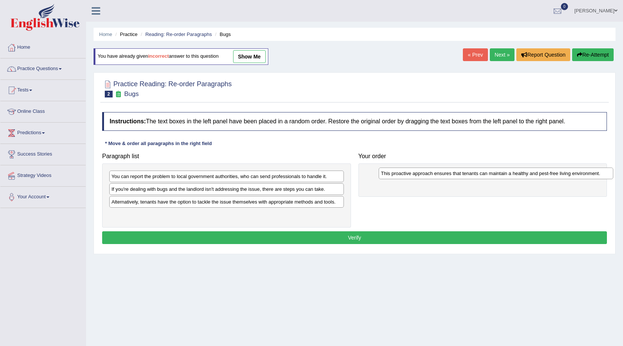
drag, startPoint x: 200, startPoint y: 215, endPoint x: 447, endPoint y: 173, distance: 250.5
click at [447, 173] on div "This proactive approach ensures that tenants can maintain a healthy and pest-fr…" at bounding box center [496, 173] width 235 height 12
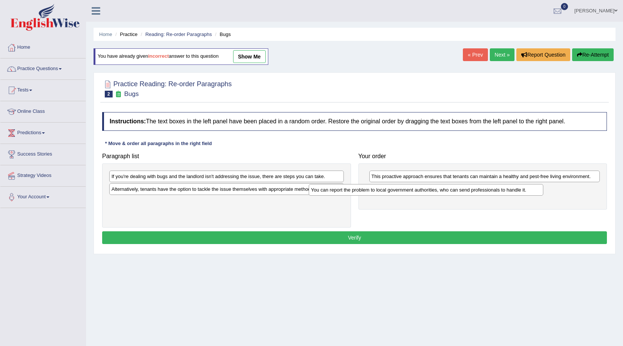
drag, startPoint x: 260, startPoint y: 181, endPoint x: 464, endPoint y: 195, distance: 204.5
click at [464, 195] on div "You can report the problem to local government authorities, who can send profes…" at bounding box center [426, 190] width 235 height 12
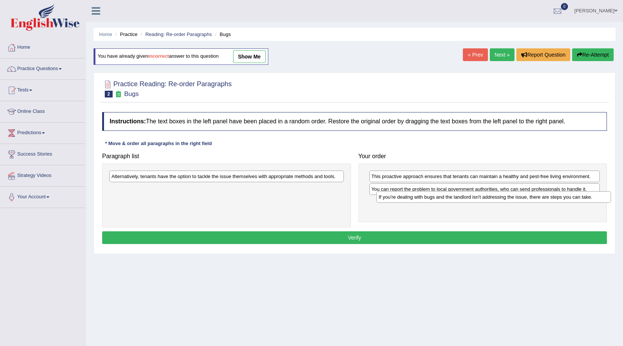
drag, startPoint x: 252, startPoint y: 183, endPoint x: 514, endPoint y: 197, distance: 261.7
click at [514, 197] on div "If you're dealing with bugs and the landlord isn't addressing the issue, there …" at bounding box center [494, 197] width 235 height 12
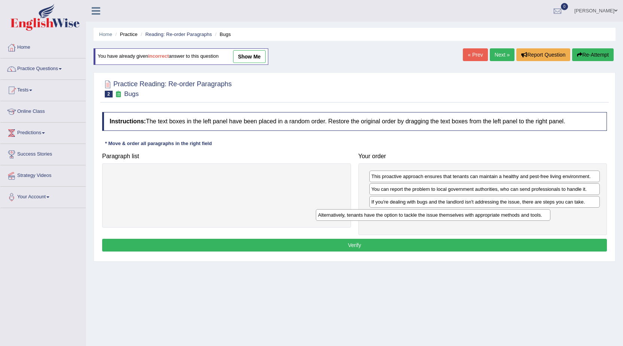
drag, startPoint x: 294, startPoint y: 175, endPoint x: 517, endPoint y: 213, distance: 226.6
click at [517, 213] on div "Alternatively, tenants have the option to tackle the issue themselves with appr…" at bounding box center [433, 215] width 235 height 12
click at [502, 243] on button "Verify" at bounding box center [354, 245] width 505 height 13
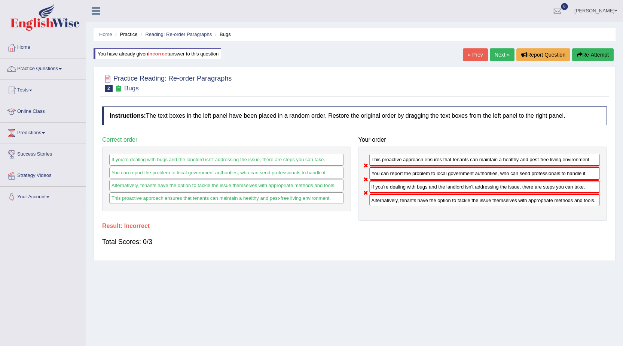
click at [145, 60] on div "You have already given incorrect answer to this question" at bounding box center [158, 57] width 129 height 18
click at [150, 58] on div "You have already given incorrect answer to this question" at bounding box center [158, 53] width 128 height 11
drag, startPoint x: 588, startPoint y: 55, endPoint x: 519, endPoint y: 65, distance: 69.5
click at [587, 56] on button "Re-Attempt" at bounding box center [593, 54] width 42 height 13
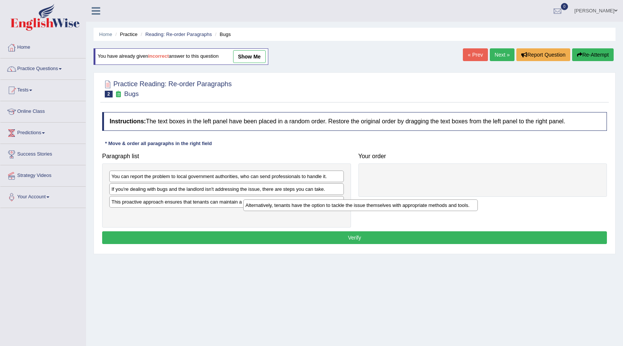
drag, startPoint x: 257, startPoint y: 196, endPoint x: 300, endPoint y: 204, distance: 43.5
click at [348, 204] on div "Alternatively, tenants have the option to tackle the issue themselves with appr…" at bounding box center [360, 205] width 235 height 12
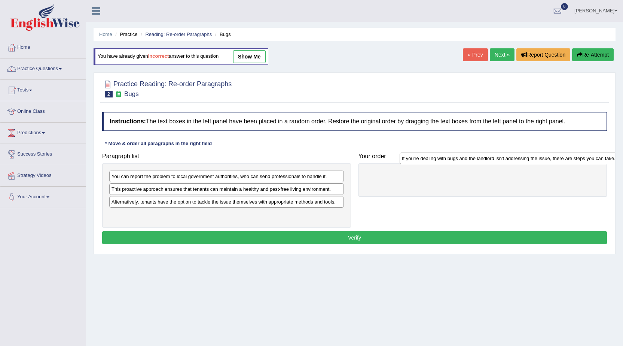
drag, startPoint x: 275, startPoint y: 189, endPoint x: 565, endPoint y: 158, distance: 292.2
click at [565, 158] on div "If you're dealing with bugs and the landlord isn't addressing the issue, there …" at bounding box center [517, 158] width 235 height 12
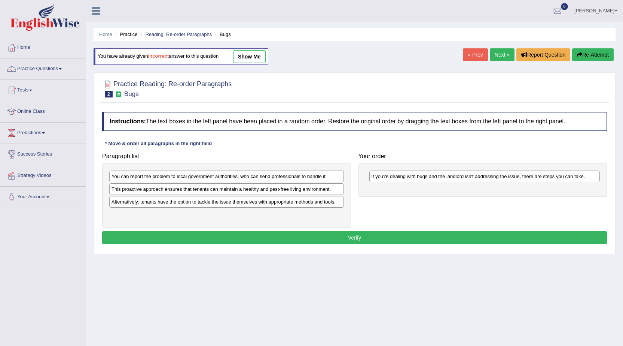
click at [496, 55] on link "Next »" at bounding box center [502, 54] width 25 height 13
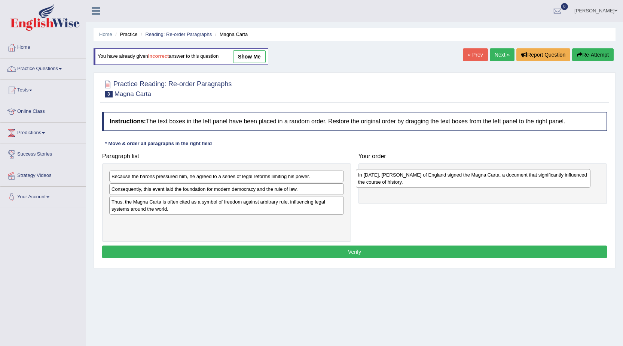
drag, startPoint x: 146, startPoint y: 197, endPoint x: 387, endPoint y: 185, distance: 240.7
click at [393, 183] on div "In [DATE], [PERSON_NAME] of England signed the Magna Carta, a document that sig…" at bounding box center [473, 178] width 235 height 19
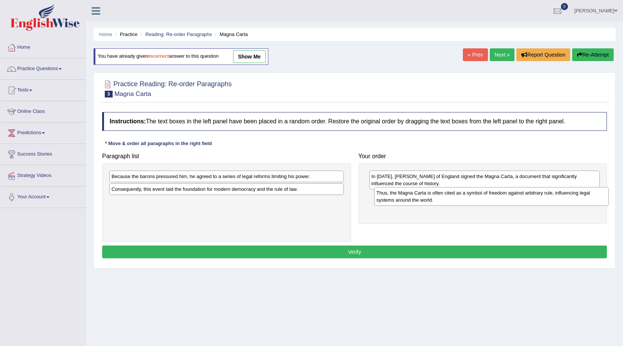
drag, startPoint x: 165, startPoint y: 209, endPoint x: 430, endPoint y: 200, distance: 265.2
click at [430, 200] on div "Thus, the Magna Carta is often cited as a symbol of freedom against arbitrary r…" at bounding box center [491, 196] width 235 height 19
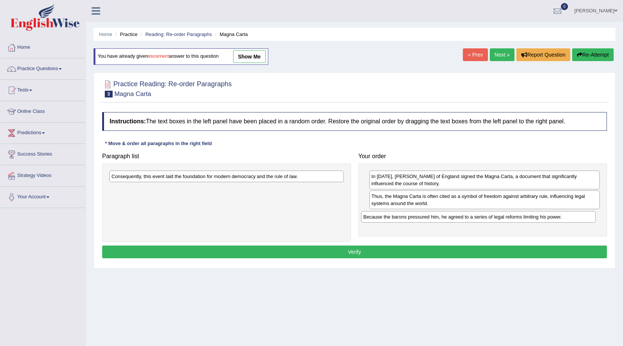
drag, startPoint x: 159, startPoint y: 180, endPoint x: 410, endPoint y: 220, distance: 254.1
click at [410, 220] on div "Because the barons pressured him, he agreed to a series of legal reforms limiti…" at bounding box center [478, 217] width 235 height 12
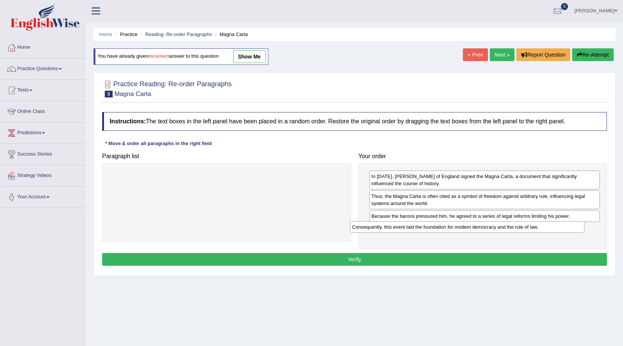
drag, startPoint x: 264, startPoint y: 183, endPoint x: 502, endPoint y: 230, distance: 242.7
click at [502, 230] on div "Consequently, this event laid the foundation for modern democracy and the rule …" at bounding box center [467, 227] width 235 height 12
click at [462, 257] on button "Verify" at bounding box center [354, 259] width 505 height 13
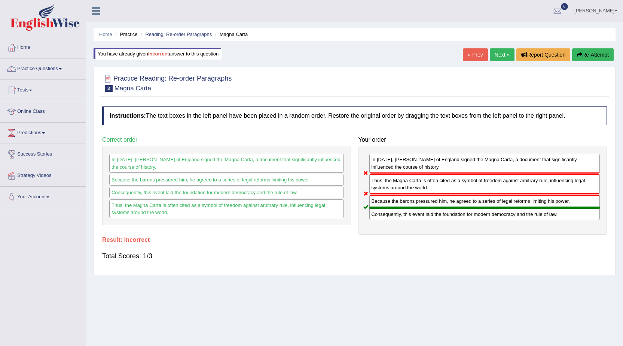
click at [595, 54] on button "Re-Attempt" at bounding box center [593, 54] width 42 height 13
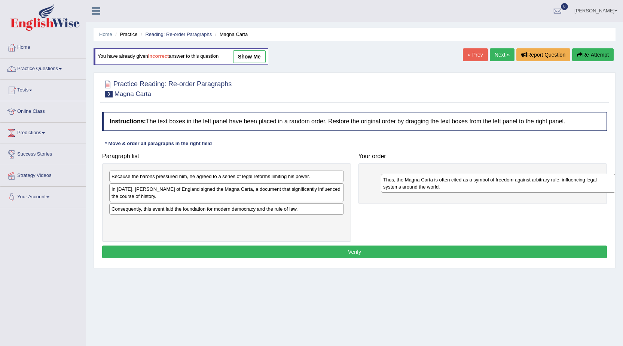
drag, startPoint x: 173, startPoint y: 225, endPoint x: 413, endPoint y: 174, distance: 245.4
click at [413, 174] on div "Thus, the Magna Carta is often cited as a symbol of freedom against arbitrary r…" at bounding box center [498, 183] width 235 height 19
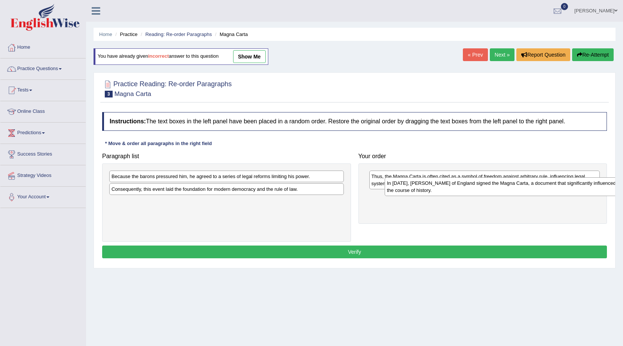
drag, startPoint x: 222, startPoint y: 200, endPoint x: 480, endPoint y: 194, distance: 257.7
click at [484, 194] on div "In [DATE], [PERSON_NAME] of England signed the Magna Carta, a document that sig…" at bounding box center [502, 186] width 235 height 19
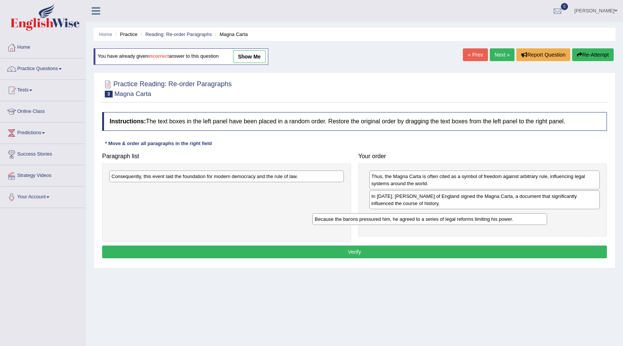
drag, startPoint x: 310, startPoint y: 188, endPoint x: 444, endPoint y: 206, distance: 135.3
click at [485, 215] on div "Because the barons pressured him, he agreed to a series of legal reforms limiti…" at bounding box center [430, 219] width 235 height 12
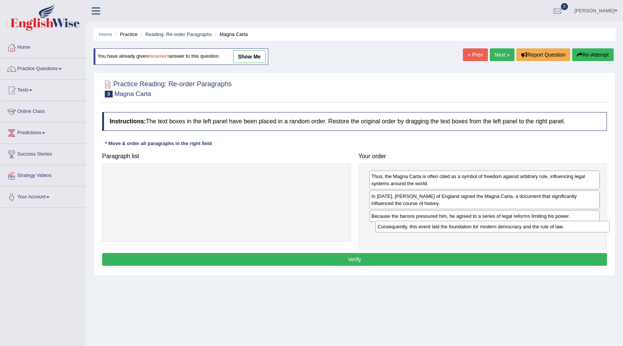
drag, startPoint x: 274, startPoint y: 174, endPoint x: 541, endPoint y: 225, distance: 271.4
click at [541, 225] on div "Consequently, this event laid the foundation for modern democracy and the rule …" at bounding box center [493, 227] width 235 height 12
click at [458, 262] on button "Verify" at bounding box center [354, 259] width 505 height 13
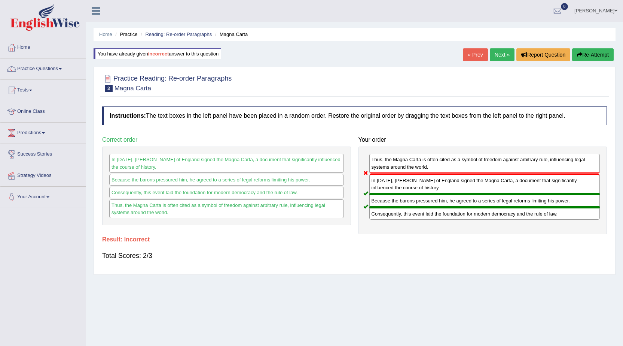
click at [589, 52] on button "Re-Attempt" at bounding box center [593, 54] width 42 height 13
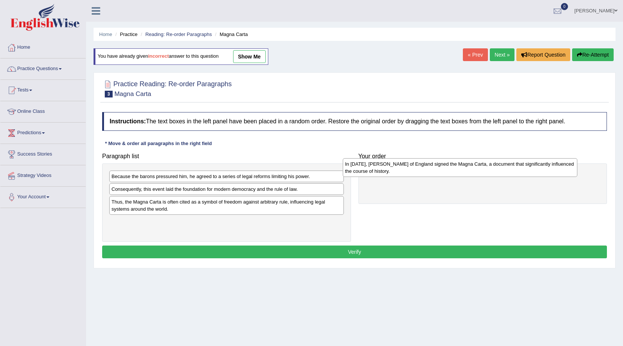
drag, startPoint x: 141, startPoint y: 201, endPoint x: 375, endPoint y: 176, distance: 235.0
click at [375, 176] on div "In [DATE], [PERSON_NAME] of England signed the Magna Carta, a document that sig…" at bounding box center [460, 167] width 235 height 19
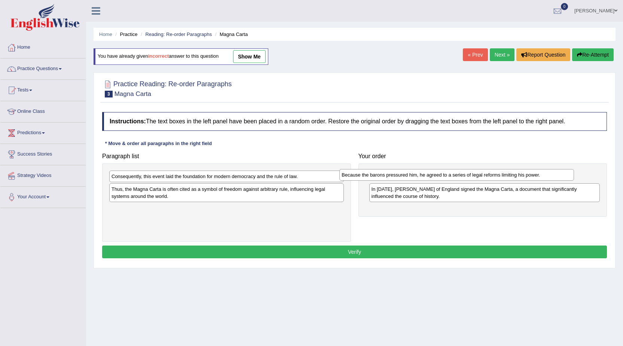
drag, startPoint x: 236, startPoint y: 177, endPoint x: 493, endPoint y: 169, distance: 257.4
click at [493, 169] on div "Because the barons pressured him, he agreed to a series of legal reforms limiti…" at bounding box center [457, 175] width 235 height 12
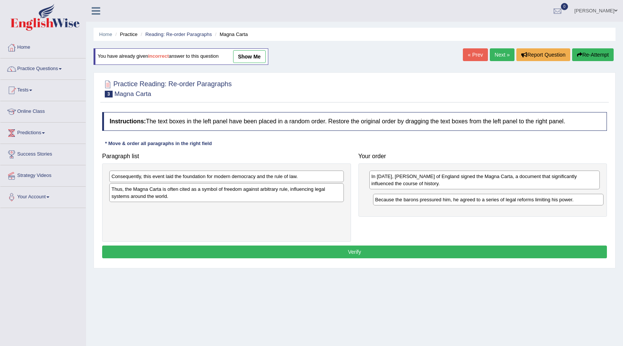
drag, startPoint x: 489, startPoint y: 174, endPoint x: 495, endPoint y: 203, distance: 29.1
click at [495, 203] on div "Because the barons pressured him, he agreed to a series of legal reforms limiti…" at bounding box center [488, 200] width 231 height 12
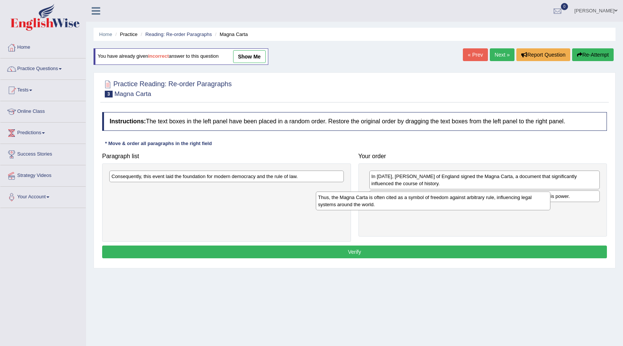
drag, startPoint x: 283, startPoint y: 191, endPoint x: 394, endPoint y: 197, distance: 110.2
click at [491, 198] on div "Thus, the Magna Carta is often cited as a symbol of freedom against arbitrary r…" at bounding box center [433, 200] width 235 height 19
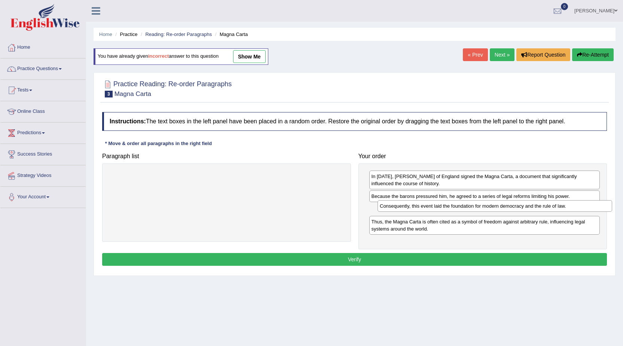
drag, startPoint x: 298, startPoint y: 172, endPoint x: 567, endPoint y: 202, distance: 270.1
click at [567, 202] on div "Consequently, this event laid the foundation for modern democracy and the rule …" at bounding box center [495, 206] width 235 height 12
click at [511, 256] on button "Verify" at bounding box center [354, 259] width 505 height 13
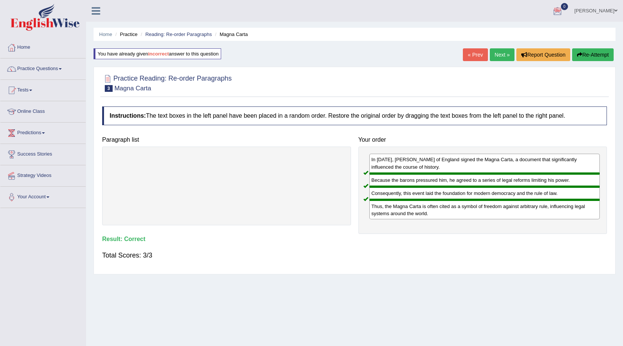
click at [497, 58] on link "Next »" at bounding box center [502, 54] width 25 height 13
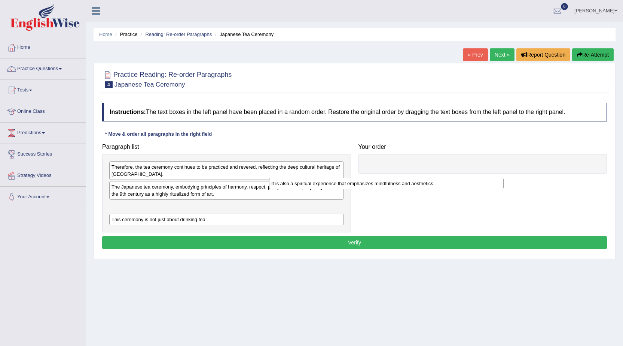
drag, startPoint x: 235, startPoint y: 206, endPoint x: 441, endPoint y: 169, distance: 209.6
click at [441, 177] on div "It is also a spiritual experience that emphasizes mindfulness and aesthetics." at bounding box center [386, 183] width 235 height 12
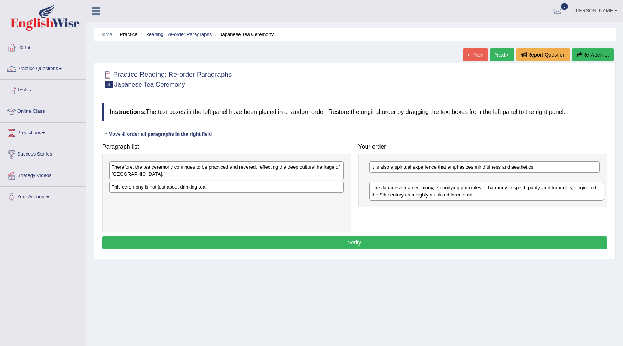
drag, startPoint x: 253, startPoint y: 196, endPoint x: 516, endPoint y: 193, distance: 262.5
click at [516, 193] on div "The Japanese tea ceremony, embodying principles of harmony, respect, purity, an…" at bounding box center [487, 191] width 235 height 19
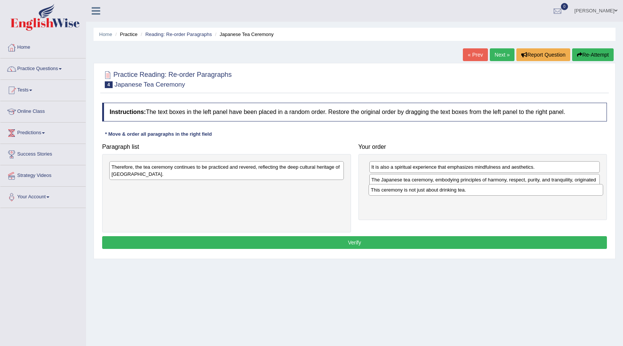
drag, startPoint x: 209, startPoint y: 186, endPoint x: 440, endPoint y: 187, distance: 230.6
click at [469, 188] on div "This ceremony is not just about drinking tea." at bounding box center [486, 190] width 235 height 12
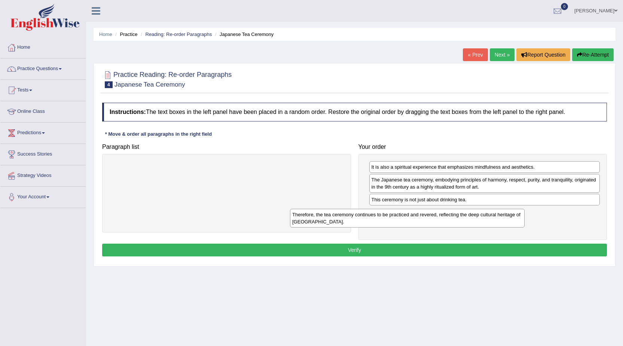
drag, startPoint x: 329, startPoint y: 176, endPoint x: 528, endPoint y: 222, distance: 203.7
click at [525, 222] on div "Therefore, the tea ceremony continues to be practiced and revered, reflecting t…" at bounding box center [407, 218] width 235 height 19
click at [436, 252] on button "Verify" at bounding box center [354, 249] width 505 height 13
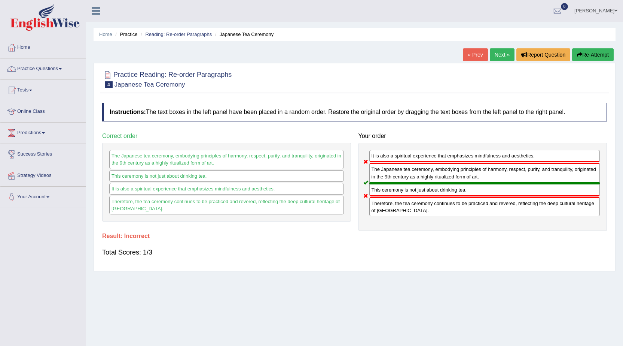
click at [590, 51] on button "Re-Attempt" at bounding box center [593, 54] width 42 height 13
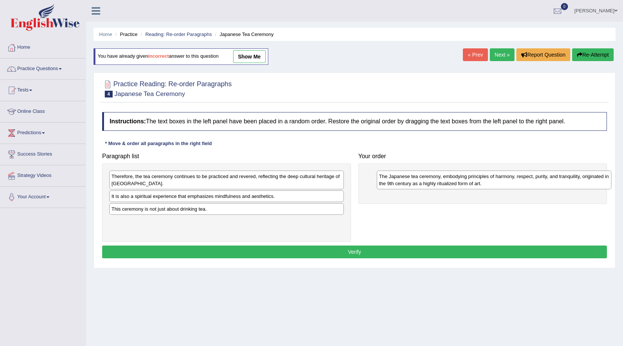
drag, startPoint x: 0, startPoint y: 0, endPoint x: 494, endPoint y: 179, distance: 525.5
click at [494, 179] on div "The Japanese tea ceremony, embodying principles of harmony, respect, purity, an…" at bounding box center [494, 179] width 235 height 19
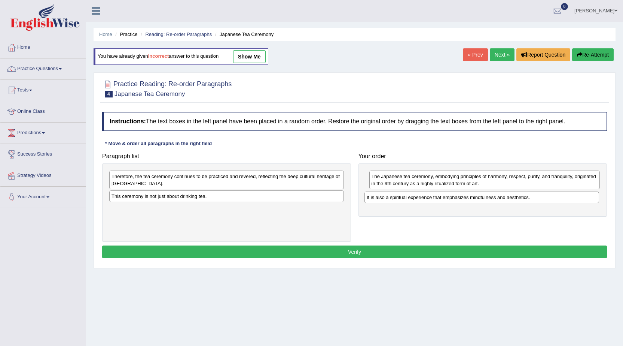
drag, startPoint x: 222, startPoint y: 203, endPoint x: 464, endPoint y: 197, distance: 242.7
click at [464, 197] on div "It is also a spiritual experience that emphasizes mindfulness and aesthetics." at bounding box center [482, 197] width 235 height 12
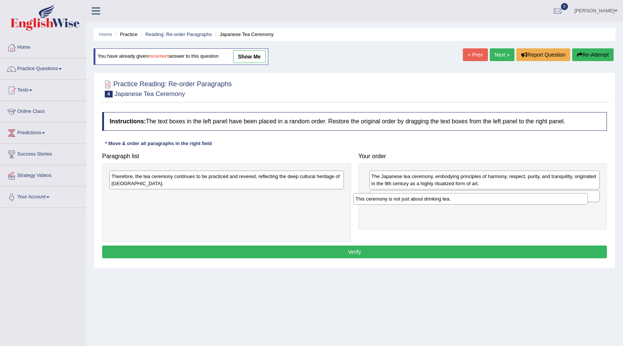
drag, startPoint x: 338, startPoint y: 206, endPoint x: 559, endPoint y: 204, distance: 221.7
click at [559, 204] on div "This ceremony is not just about drinking tea." at bounding box center [470, 199] width 235 height 12
drag, startPoint x: 352, startPoint y: 193, endPoint x: 375, endPoint y: 201, distance: 24.5
click at [466, 222] on div "Paragraph list Therefore, the tea ceremony continues to be practiced and revere…" at bounding box center [354, 195] width 513 height 92
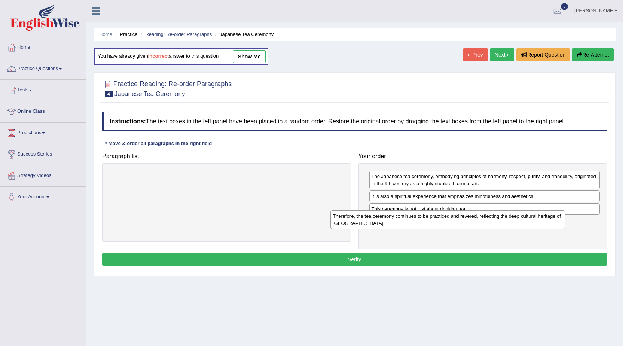
drag, startPoint x: 296, startPoint y: 188, endPoint x: 519, endPoint y: 227, distance: 225.9
click at [519, 227] on div "Therefore, the tea ceremony continues to be practiced and revered, reflecting t…" at bounding box center [448, 219] width 235 height 19
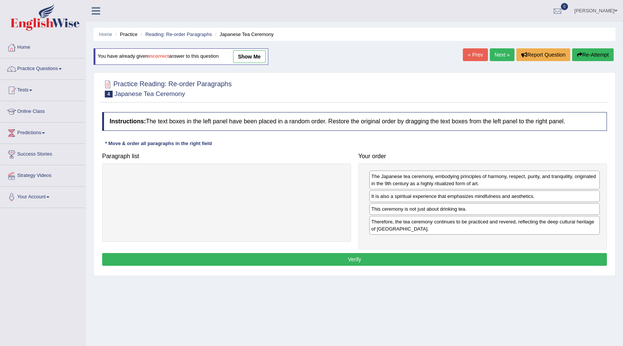
click at [410, 257] on button "Verify" at bounding box center [354, 259] width 505 height 13
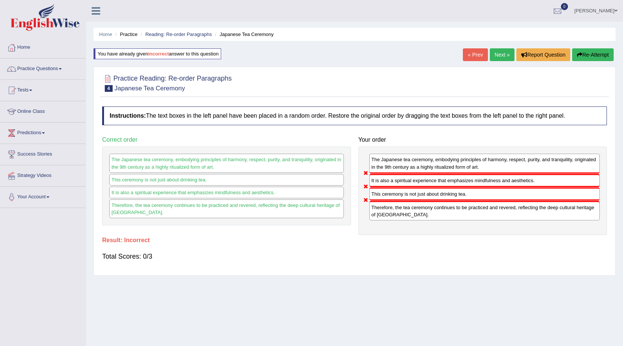
click at [574, 53] on button "Re-Attempt" at bounding box center [593, 54] width 42 height 13
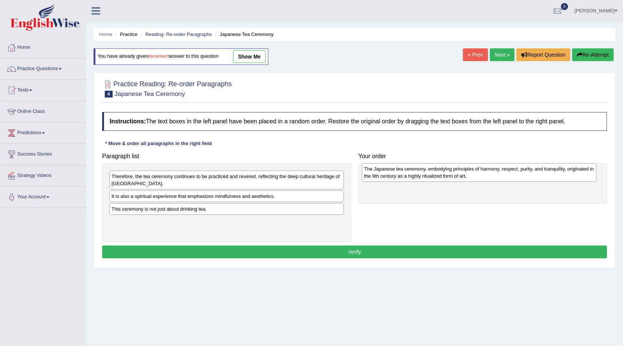
drag, startPoint x: 194, startPoint y: 198, endPoint x: 445, endPoint y: 170, distance: 252.4
click at [447, 170] on div "The Japanese tea ceremony, embodying principles of harmony, respect, purity, an…" at bounding box center [479, 172] width 235 height 19
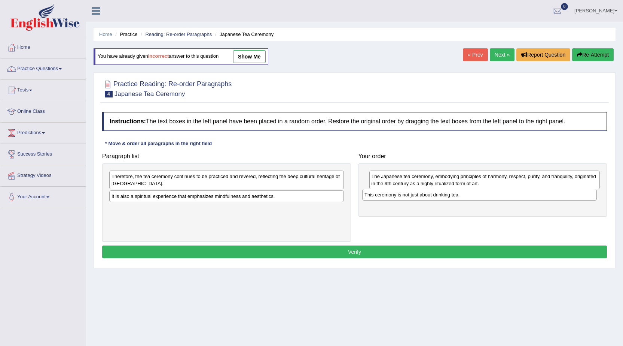
drag, startPoint x: 227, startPoint y: 211, endPoint x: 480, endPoint y: 196, distance: 253.2
click at [480, 197] on div "This ceremony is not just about drinking tea." at bounding box center [479, 195] width 235 height 12
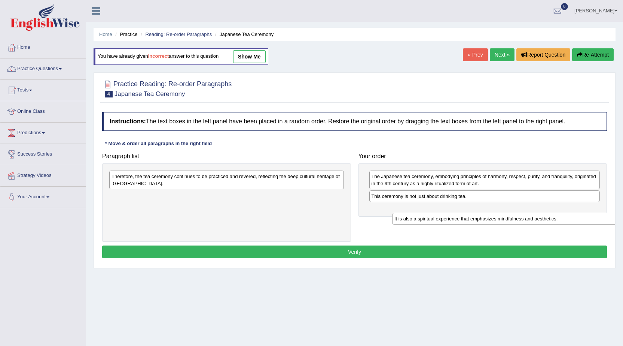
drag, startPoint x: 226, startPoint y: 198, endPoint x: 509, endPoint y: 219, distance: 283.8
click at [509, 220] on div "It is also a spiritual experience that emphasizes mindfulness and aesthetics." at bounding box center [509, 219] width 235 height 12
drag, startPoint x: 243, startPoint y: 198, endPoint x: 516, endPoint y: 215, distance: 273.5
click at [516, 215] on div "It is also a spiritual experience that emphasizes mindfulness and aesthetics." at bounding box center [497, 212] width 235 height 12
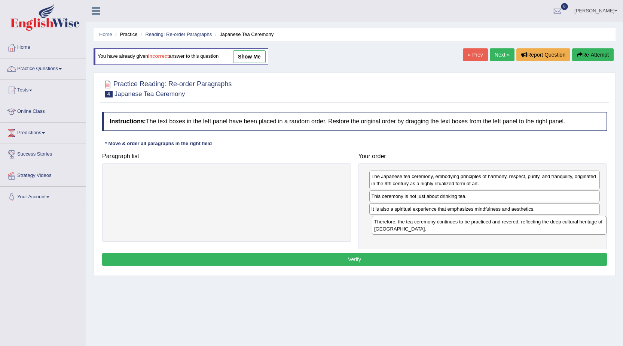
drag, startPoint x: 318, startPoint y: 177, endPoint x: 577, endPoint y: 219, distance: 263.2
click at [579, 221] on div "Therefore, the tea ceremony continues to be practiced and revered, reflecting t…" at bounding box center [489, 225] width 235 height 19
click at [538, 255] on button "Verify" at bounding box center [354, 259] width 505 height 13
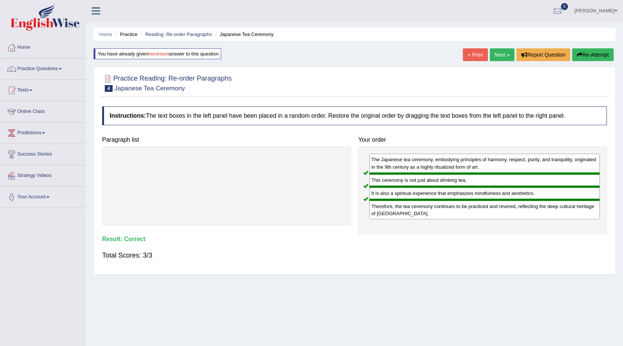
click at [504, 55] on link "Next »" at bounding box center [502, 54] width 25 height 13
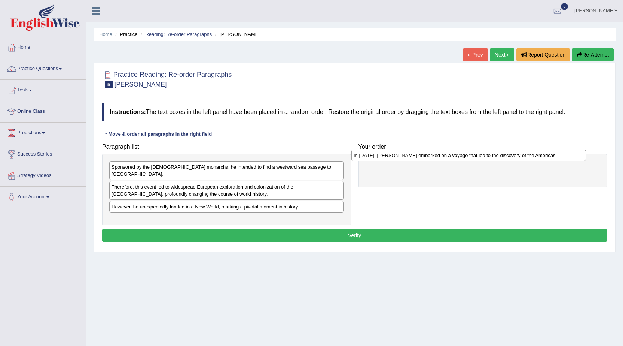
drag, startPoint x: 294, startPoint y: 213, endPoint x: 537, endPoint y: 157, distance: 249.6
click at [537, 157] on div "In [DATE], [PERSON_NAME] embarked on a voyage that led to the discovery of the …" at bounding box center [469, 155] width 235 height 12
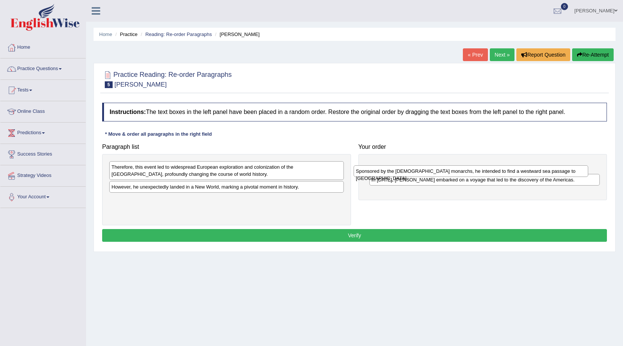
drag, startPoint x: 332, startPoint y: 168, endPoint x: 586, endPoint y: 170, distance: 253.9
click at [586, 171] on div "Sponsored by the [DEMOGRAPHIC_DATA] monarchs, he intended to find a westward se…" at bounding box center [471, 171] width 235 height 12
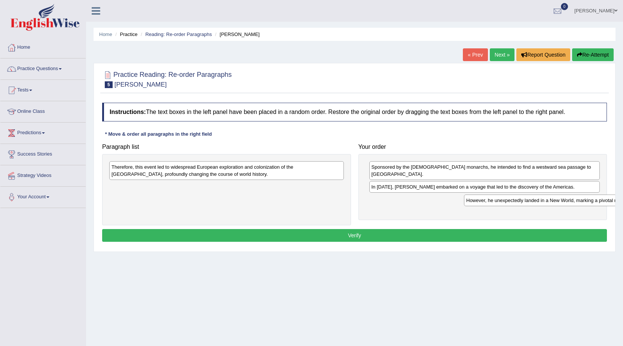
drag, startPoint x: 204, startPoint y: 188, endPoint x: 558, endPoint y: 201, distance: 354.5
click at [558, 201] on div "However, he unexpectedly landed in a New World, marking a pivotal moment in his…" at bounding box center [581, 200] width 235 height 12
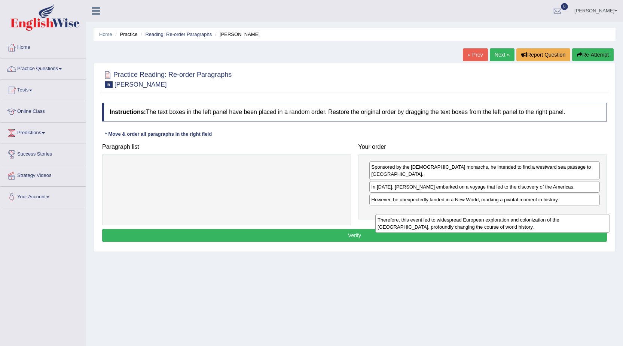
drag, startPoint x: 327, startPoint y: 172, endPoint x: 586, endPoint y: 206, distance: 261.7
click at [588, 214] on div "Therefore, this event led to widespread European exploration and colonization o…" at bounding box center [493, 223] width 235 height 19
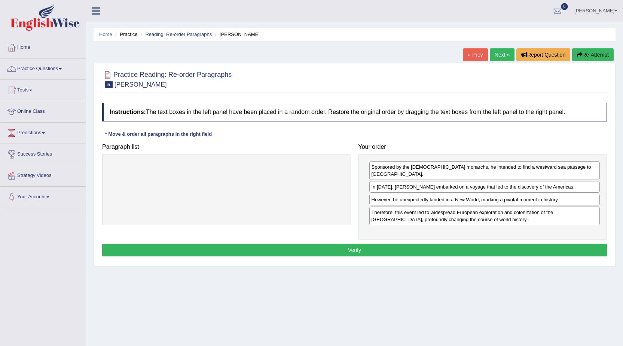
click at [556, 243] on button "Verify" at bounding box center [354, 249] width 505 height 13
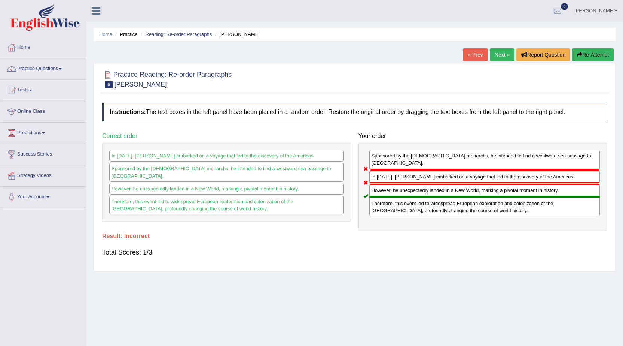
click at [508, 51] on link "Next »" at bounding box center [502, 54] width 25 height 13
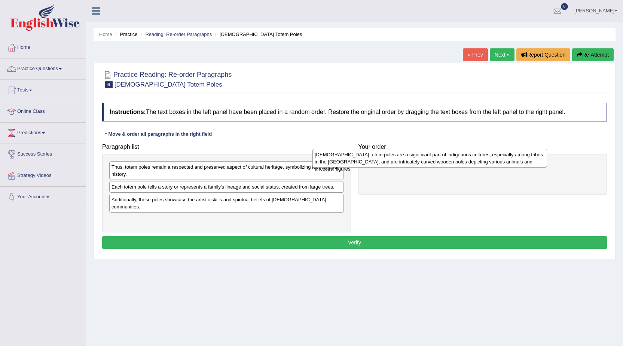
drag, startPoint x: 298, startPoint y: 164, endPoint x: 502, endPoint y: 152, distance: 203.7
click at [502, 152] on div "[DEMOGRAPHIC_DATA] totem poles are a significant part of indigenous cultures, e…" at bounding box center [430, 158] width 235 height 19
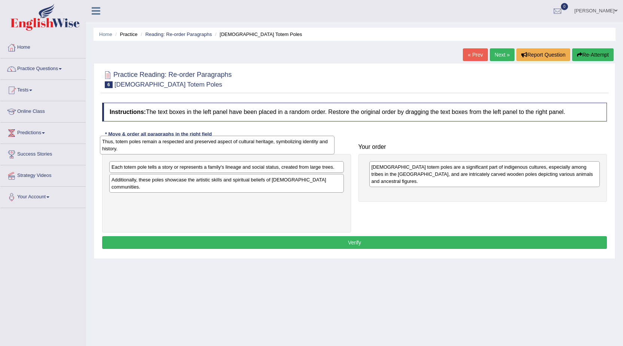
drag, startPoint x: 204, startPoint y: 169, endPoint x: 185, endPoint y: 122, distance: 50.8
click at [185, 136] on div "Thus, totem poles remain a respected and preserved aspect of cultural heritage,…" at bounding box center [217, 145] width 235 height 19
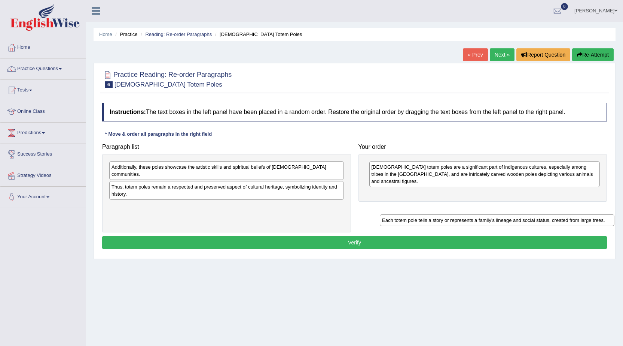
drag, startPoint x: 192, startPoint y: 178, endPoint x: 452, endPoint y: 194, distance: 260.3
click at [456, 214] on div "Each totem pole tells a story or represents a family's lineage and social statu…" at bounding box center [497, 220] width 235 height 12
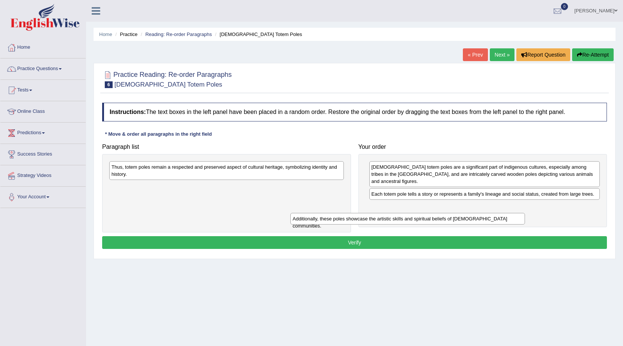
drag, startPoint x: 302, startPoint y: 167, endPoint x: 490, endPoint y: 208, distance: 192.3
click at [489, 213] on div "Additionally, these poles showcase the artistic skills and spiritual beliefs of…" at bounding box center [408, 219] width 235 height 12
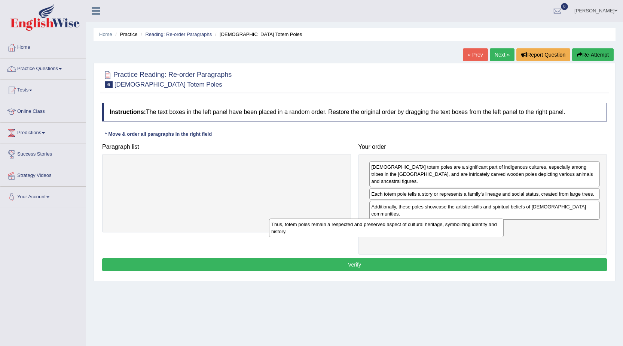
drag, startPoint x: 325, startPoint y: 177, endPoint x: 493, endPoint y: 226, distance: 174.3
click at [490, 227] on div "Thus, totem poles remain a respected and preserved aspect of cultural heritage,…" at bounding box center [386, 227] width 235 height 19
click at [444, 259] on button "Verify" at bounding box center [354, 264] width 505 height 13
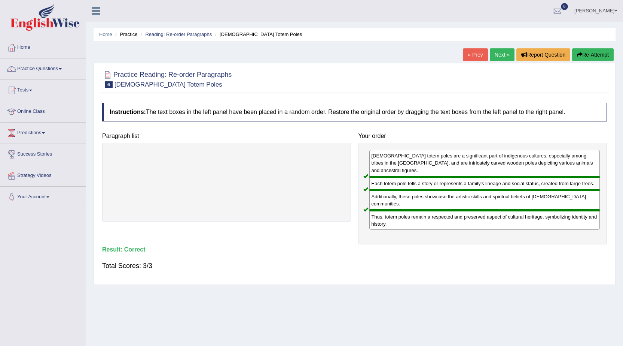
click at [582, 57] on button "Re-Attempt" at bounding box center [593, 54] width 42 height 13
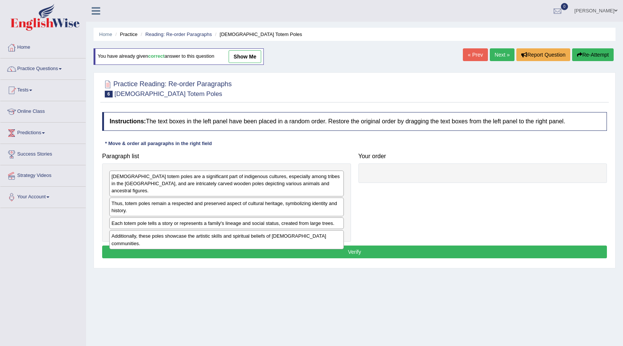
click at [491, 48] on div "Home Practice Reading: Re-order Paragraphs Native American Totem Poles You have…" at bounding box center [354, 187] width 537 height 374
click at [492, 49] on link "Next »" at bounding box center [502, 54] width 25 height 13
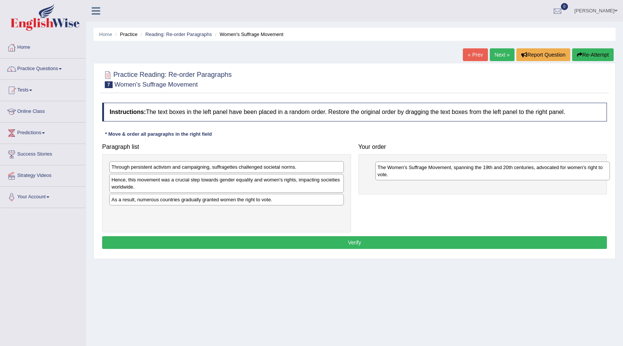
drag, startPoint x: 142, startPoint y: 220, endPoint x: 405, endPoint y: 168, distance: 267.9
click at [405, 168] on div "The Women's Suffrage Movement, spanning the 19th and 20th centuries, advocated …" at bounding box center [493, 170] width 235 height 19
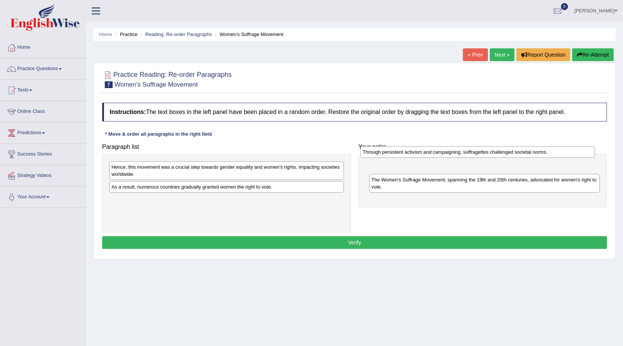
drag, startPoint x: 207, startPoint y: 170, endPoint x: 458, endPoint y: 160, distance: 251.1
click at [458, 157] on div "Through persistent activism and campaigning, suffragettes challenged societal n…" at bounding box center [478, 152] width 235 height 12
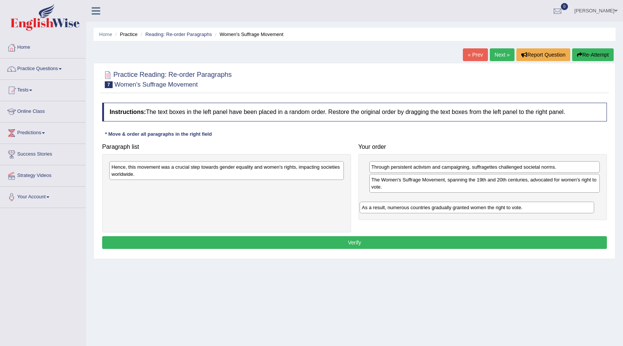
drag, startPoint x: 189, startPoint y: 188, endPoint x: 521, endPoint y: 203, distance: 332.5
click at [521, 204] on div "As a result, numerous countries gradually granted women the right to vote." at bounding box center [477, 207] width 235 height 12
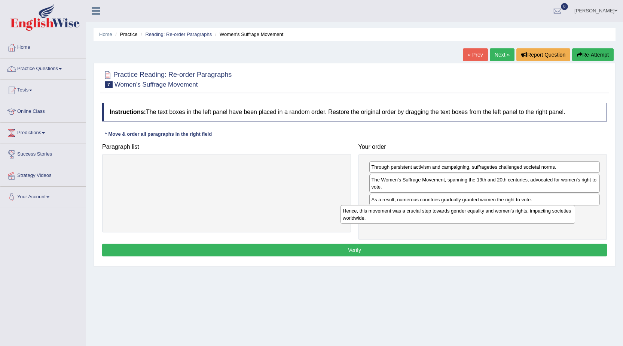
drag, startPoint x: 277, startPoint y: 176, endPoint x: 507, endPoint y: 219, distance: 234.8
click at [507, 219] on div "Hence, this movement was a crucial step towards gender equality and women's rig…" at bounding box center [458, 214] width 235 height 19
click at [501, 250] on button "Verify" at bounding box center [354, 249] width 505 height 13
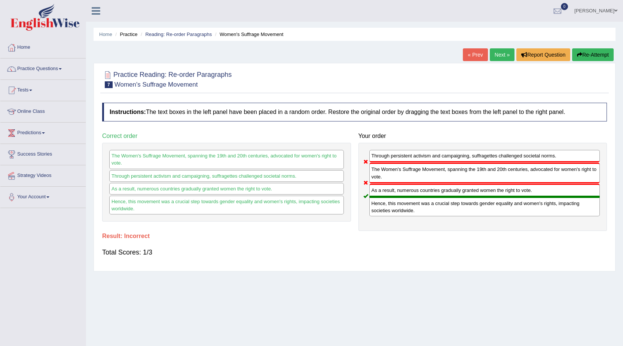
click at [584, 54] on button "Re-Attempt" at bounding box center [593, 54] width 42 height 13
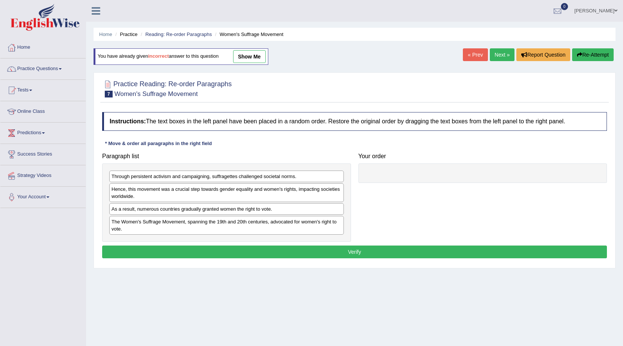
click at [193, 203] on div "Through persistent activism and campaigning, suffragettes challenged societal n…" at bounding box center [226, 202] width 249 height 79
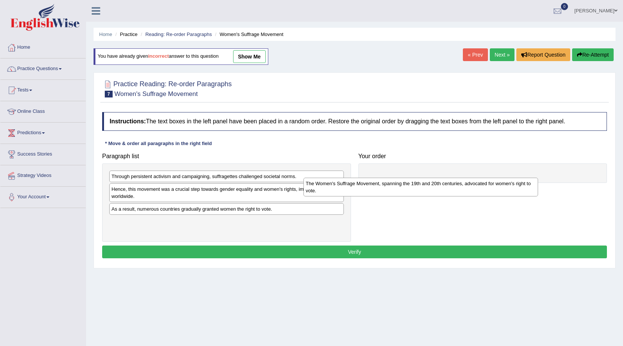
drag, startPoint x: 190, startPoint y: 228, endPoint x: 384, endPoint y: 177, distance: 200.6
click at [385, 182] on div "The Women's Suffrage Movement, spanning the 19th and 20th centuries, advocated …" at bounding box center [421, 186] width 235 height 19
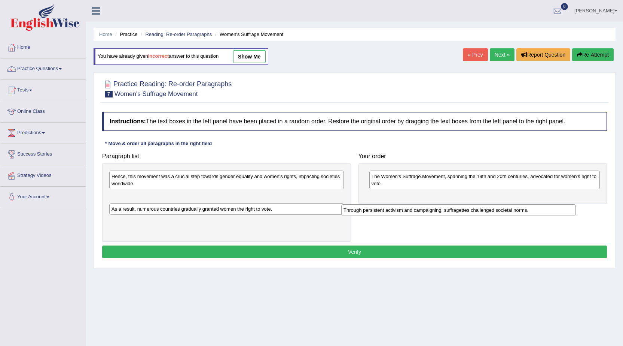
drag, startPoint x: 262, startPoint y: 177, endPoint x: 535, endPoint y: 195, distance: 273.5
click at [534, 204] on div "Through persistent activism and campaigning, suffragettes challenged societal n…" at bounding box center [458, 210] width 235 height 12
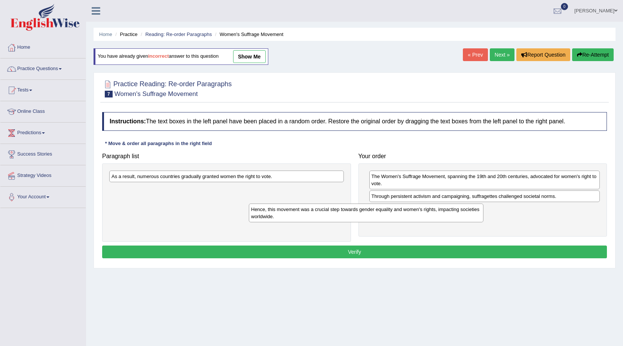
drag, startPoint x: 297, startPoint y: 182, endPoint x: 219, endPoint y: 192, distance: 78.9
click at [249, 203] on div "Hence, this movement was a crucial step towards gender equality and women's rig…" at bounding box center [366, 212] width 235 height 19
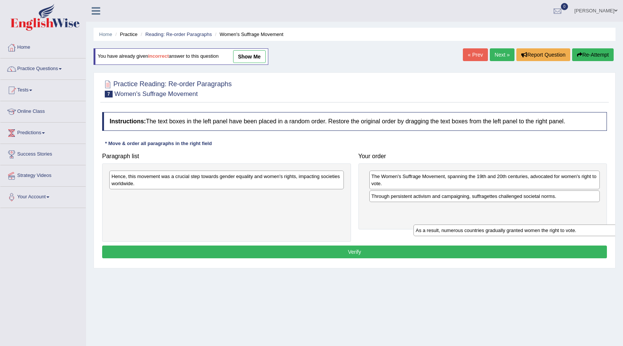
drag, startPoint x: 240, startPoint y: 180, endPoint x: 536, endPoint y: 213, distance: 298.0
click at [540, 224] on div "As a result, numerous countries gradually granted women the right to vote." at bounding box center [531, 230] width 235 height 12
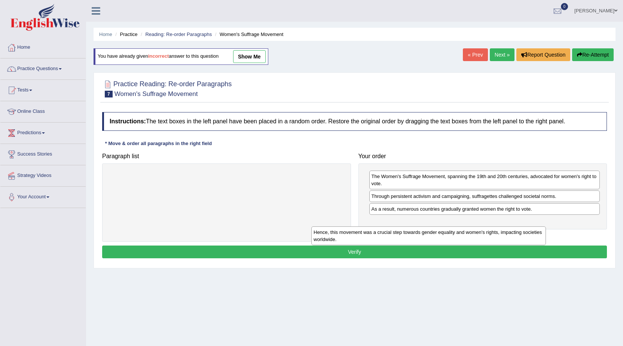
drag, startPoint x: 320, startPoint y: 183, endPoint x: 524, endPoint y: 233, distance: 210.1
click at [523, 236] on div "Hence, this movement was a crucial step towards gender equality and women's rig…" at bounding box center [429, 235] width 235 height 19
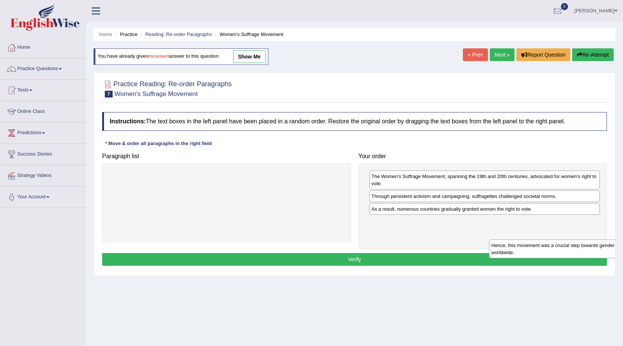
drag, startPoint x: 180, startPoint y: 178, endPoint x: 499, endPoint y: 231, distance: 323.8
click at [505, 239] on div "Hence, this movement was a crucial step towards gender equality and women's rig…" at bounding box center [606, 248] width 235 height 19
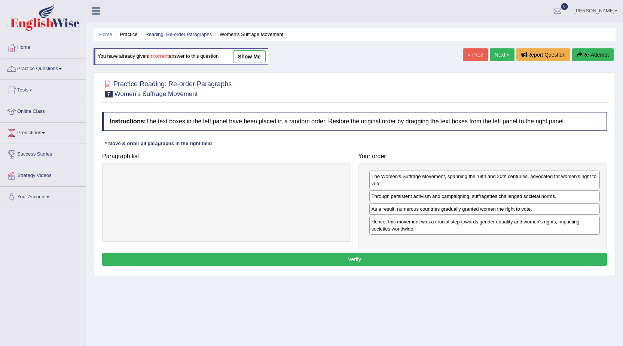
click at [451, 264] on button "Verify" at bounding box center [354, 259] width 505 height 13
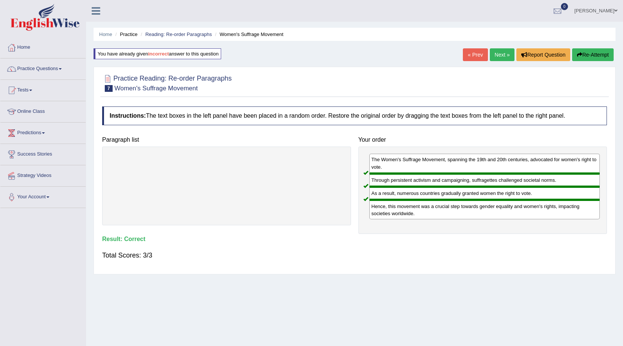
click at [589, 59] on button "Re-Attempt" at bounding box center [593, 54] width 42 height 13
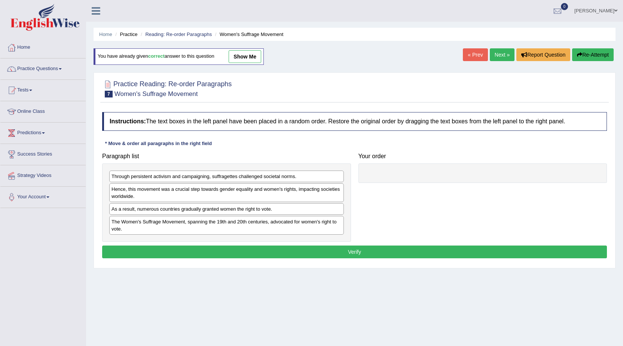
click at [497, 53] on link "Next »" at bounding box center [502, 54] width 25 height 13
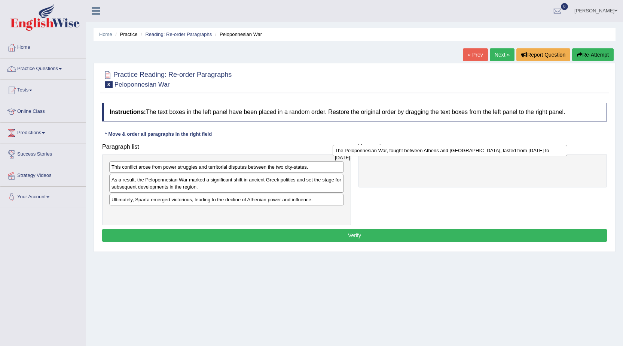
drag, startPoint x: 212, startPoint y: 214, endPoint x: 449, endPoint y: 148, distance: 245.6
click at [449, 148] on div "The Peloponnesian War, fought between Athens and [GEOGRAPHIC_DATA], lasted from…" at bounding box center [450, 151] width 235 height 12
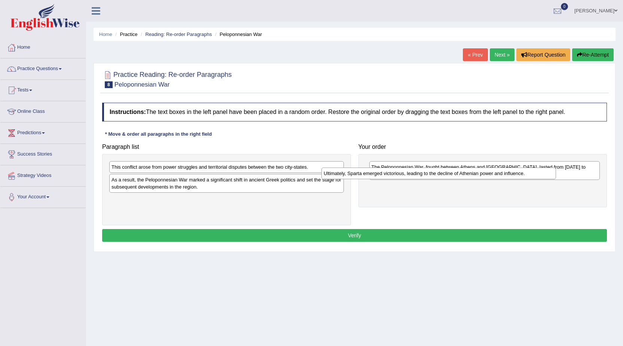
drag, startPoint x: 319, startPoint y: 197, endPoint x: 532, endPoint y: 170, distance: 213.9
click at [532, 170] on div "Ultimately, Sparta emerged victorious, leading to the decline of Athenian power…" at bounding box center [439, 173] width 235 height 12
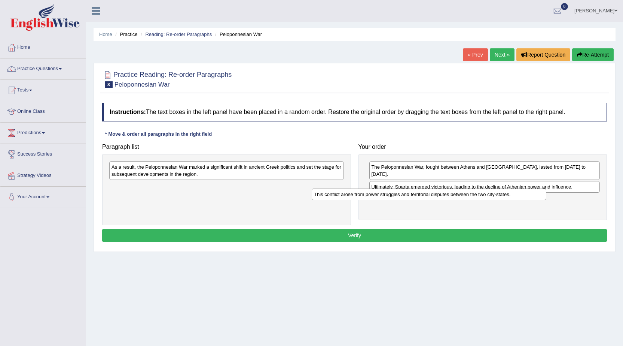
drag, startPoint x: 319, startPoint y: 165, endPoint x: 533, endPoint y: 186, distance: 215.3
click at [528, 189] on div "This conflict arose from power struggles and territorial disputes between the t…" at bounding box center [429, 194] width 235 height 12
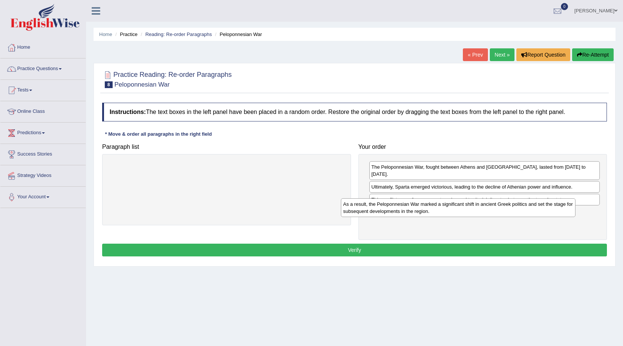
drag, startPoint x: 328, startPoint y: 168, endPoint x: 559, endPoint y: 206, distance: 234.7
click at [559, 206] on div "As a result, the Peloponnesian War marked a significant shift in ancient Greek …" at bounding box center [458, 207] width 235 height 19
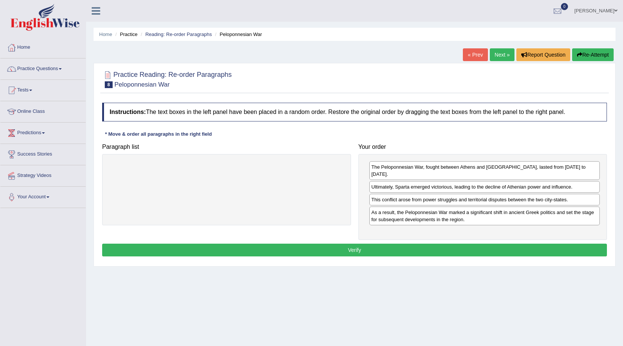
click at [451, 243] on button "Verify" at bounding box center [354, 249] width 505 height 13
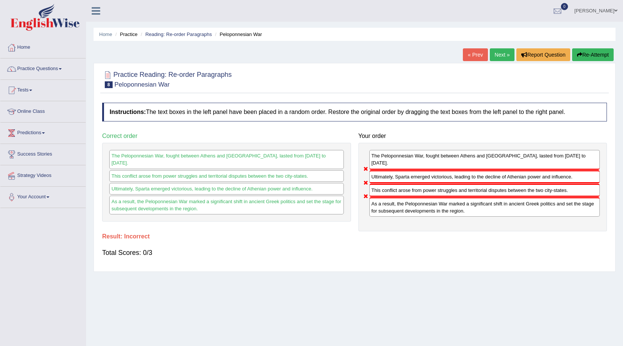
click at [502, 53] on link "Next »" at bounding box center [502, 54] width 25 height 13
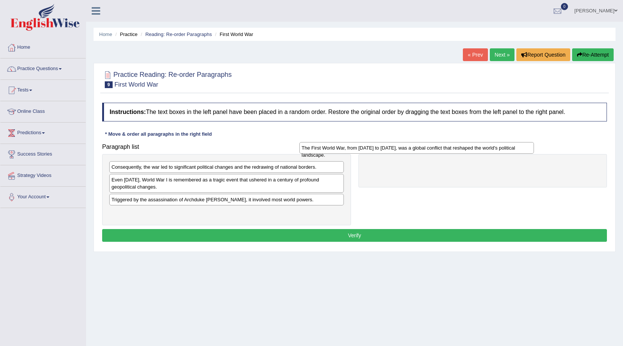
drag, startPoint x: 184, startPoint y: 215, endPoint x: 376, endPoint y: 149, distance: 202.5
click at [376, 149] on div "The First World War, from 1914 to 1918, was a global conflict that reshaped the…" at bounding box center [417, 148] width 235 height 12
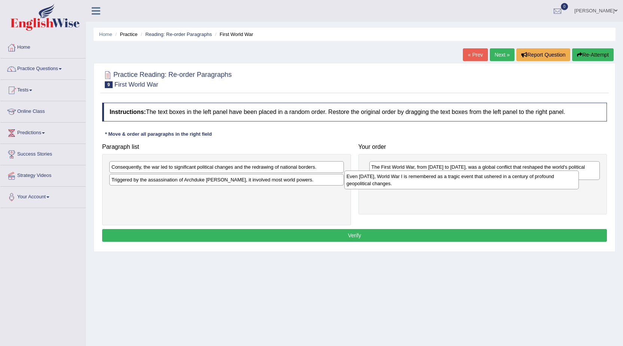
drag, startPoint x: 118, startPoint y: 191, endPoint x: 353, endPoint y: 186, distance: 235.2
click at [353, 186] on div "Even today, World War I is remembered as a tragic event that ushered in a centu…" at bounding box center [461, 179] width 235 height 19
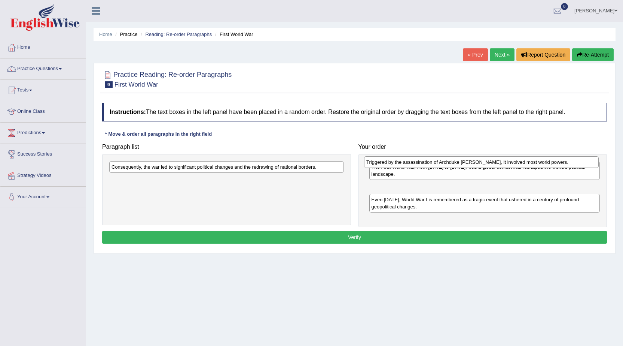
drag, startPoint x: 191, startPoint y: 180, endPoint x: 444, endPoint y: 164, distance: 253.6
click at [444, 164] on div "Triggered by the assassination of Archduke Franz Ferdinand, it involved most wo…" at bounding box center [481, 162] width 235 height 12
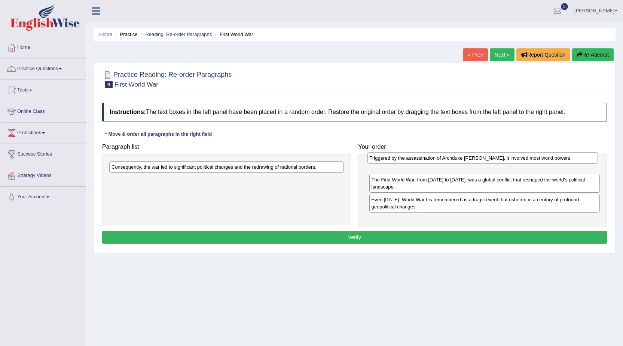
drag, startPoint x: 431, startPoint y: 190, endPoint x: 431, endPoint y: 170, distance: 19.8
click at [431, 164] on div "Triggered by the assassination of Archduke Franz Ferdinand, it involved most wo…" at bounding box center [483, 158] width 231 height 12
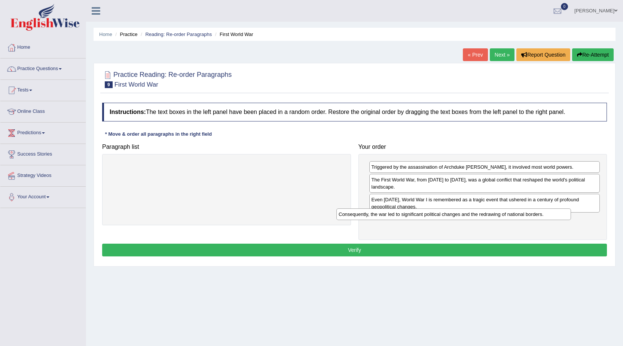
drag, startPoint x: 317, startPoint y: 168, endPoint x: 553, endPoint y: 217, distance: 240.8
click at [553, 217] on div "Consequently, the war led to significant political changes and the redrawing of…" at bounding box center [454, 214] width 235 height 12
click at [516, 253] on button "Verify" at bounding box center [354, 249] width 505 height 13
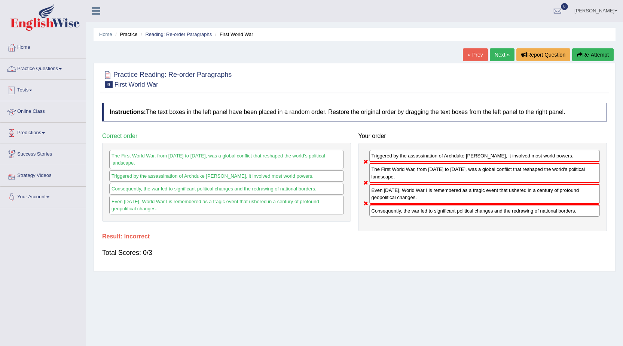
click at [49, 75] on link "Practice Questions" at bounding box center [42, 67] width 85 height 19
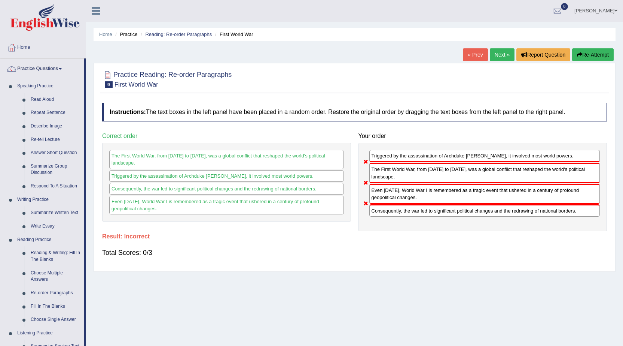
click at [500, 57] on link "Next »" at bounding box center [502, 54] width 25 height 13
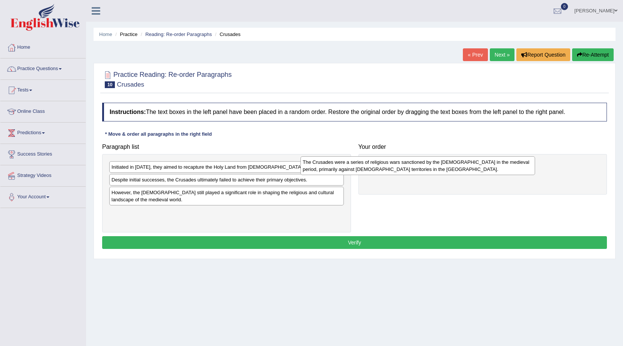
drag, startPoint x: 188, startPoint y: 205, endPoint x: 386, endPoint y: 173, distance: 200.7
click at [384, 174] on div "The Crusades were a series of religious wars sanctioned by the Latin Church in …" at bounding box center [418, 165] width 235 height 19
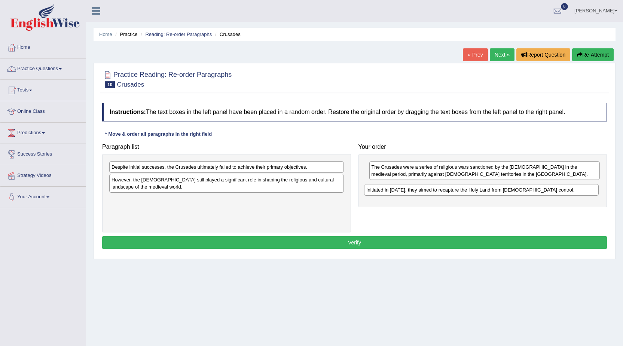
drag, startPoint x: 249, startPoint y: 176, endPoint x: 492, endPoint y: 190, distance: 243.0
click at [493, 195] on div "Initiated in 1095, they aimed to recapture the Holy Land from Muslim control." at bounding box center [481, 190] width 235 height 12
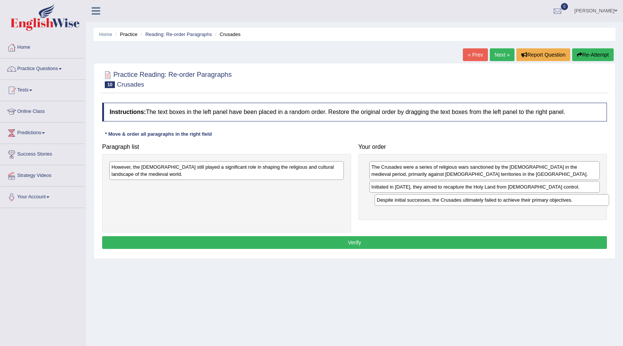
drag, startPoint x: 227, startPoint y: 169, endPoint x: 486, endPoint y: 196, distance: 260.9
click at [488, 197] on div "Despite initial successes, the Crusades ultimately failed to achieve their prim…" at bounding box center [492, 200] width 235 height 12
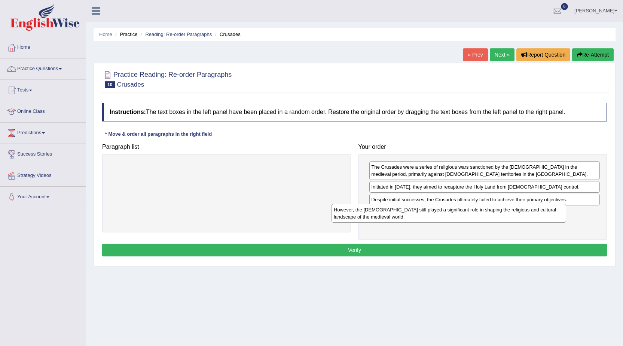
drag, startPoint x: 301, startPoint y: 173, endPoint x: 520, endPoint y: 213, distance: 223.1
click at [524, 215] on div "However, the Crusades still played a significant role in shaping the religious …" at bounding box center [449, 213] width 235 height 19
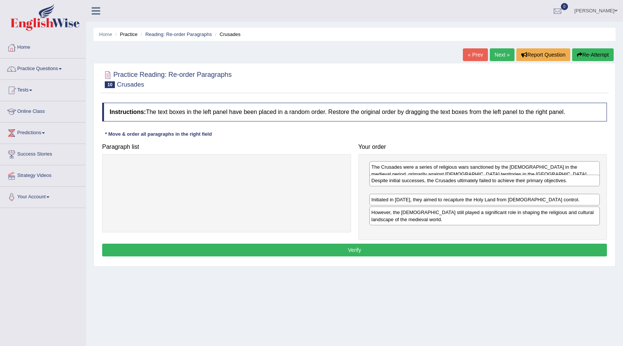
drag, startPoint x: 473, startPoint y: 204, endPoint x: 470, endPoint y: 190, distance: 14.3
click at [471, 186] on div "Despite initial successes, the Crusades ultimately failed to achieve their prim…" at bounding box center [485, 180] width 231 height 12
click at [446, 245] on button "Verify" at bounding box center [354, 249] width 505 height 13
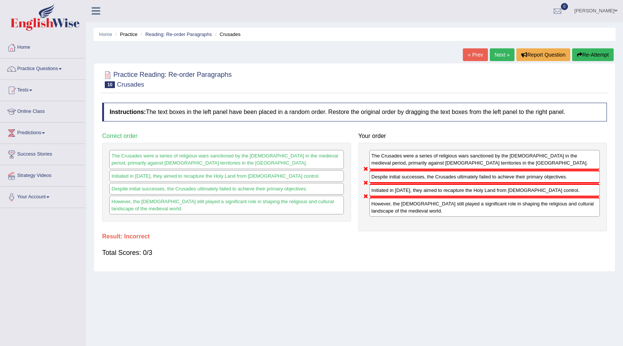
click at [590, 54] on button "Re-Attempt" at bounding box center [593, 54] width 42 height 13
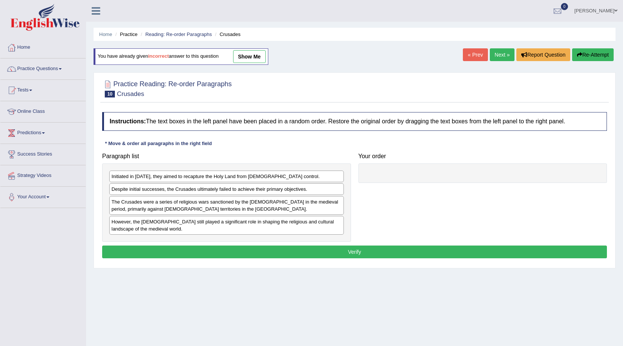
drag, startPoint x: 194, startPoint y: 182, endPoint x: 329, endPoint y: 158, distance: 136.5
click at [329, 158] on div "Paragraph list Initiated in 1095, they aimed to recapture the Holy Land from Mu…" at bounding box center [226, 195] width 256 height 92
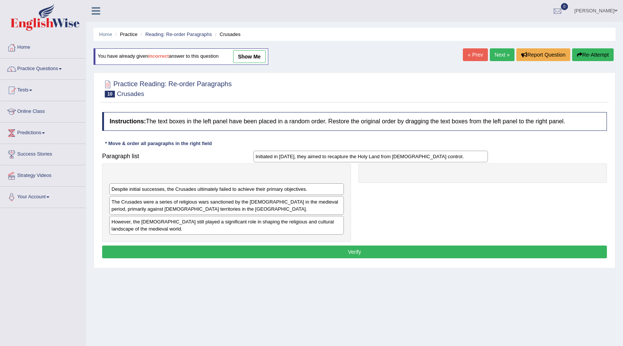
drag, startPoint x: 327, startPoint y: 179, endPoint x: 485, endPoint y: 164, distance: 158.7
click at [485, 162] on div "Initiated in 1095, they aimed to recapture the Holy Land from Muslim control." at bounding box center [370, 157] width 235 height 12
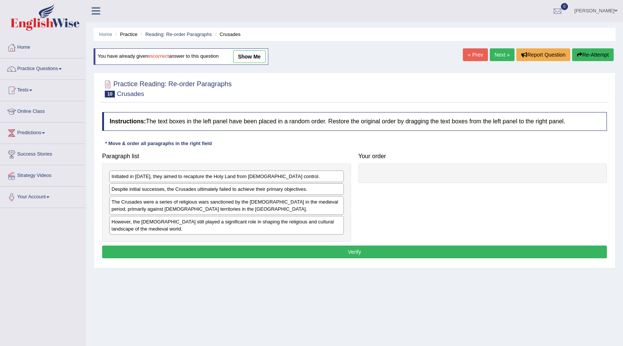
drag, startPoint x: 191, startPoint y: 182, endPoint x: 277, endPoint y: 184, distance: 86.1
click at [277, 184] on div "Initiated in 1095, they aimed to recapture the Holy Land from Muslim control. D…" at bounding box center [226, 202] width 249 height 79
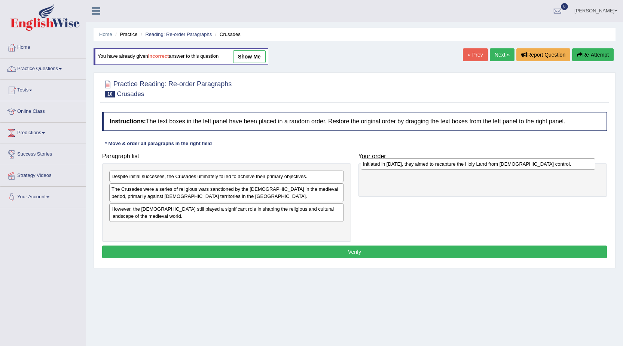
drag, startPoint x: 279, startPoint y: 176, endPoint x: 531, endPoint y: 163, distance: 251.9
click at [531, 163] on div "Initiated in 1095, they aimed to recapture the Holy Land from Muslim control." at bounding box center [478, 164] width 235 height 12
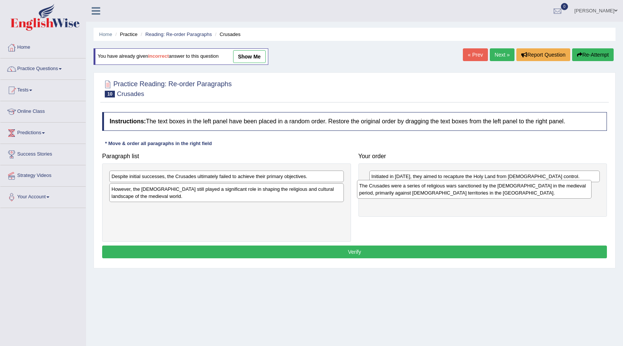
drag, startPoint x: 321, startPoint y: 197, endPoint x: 577, endPoint y: 194, distance: 256.9
click at [577, 194] on div "The Crusades were a series of religious wars sanctioned by the Latin Church in …" at bounding box center [474, 189] width 235 height 19
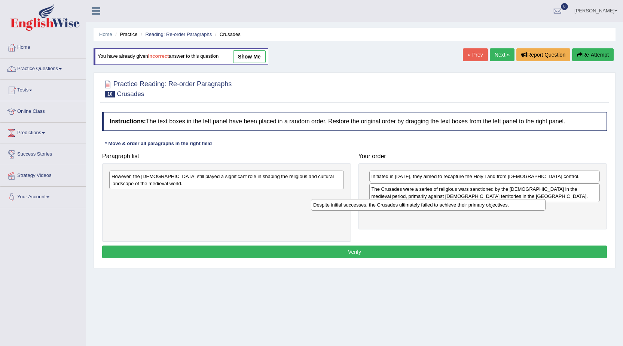
drag, startPoint x: 256, startPoint y: 180, endPoint x: 461, endPoint y: 201, distance: 205.4
click at [463, 207] on div "Despite initial successes, the Crusades ultimately failed to achieve their prim…" at bounding box center [428, 205] width 235 height 12
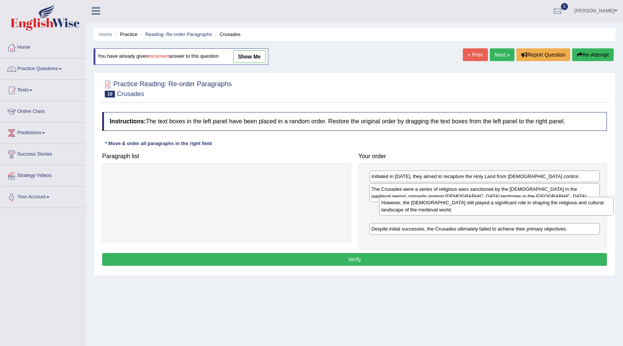
drag, startPoint x: 262, startPoint y: 179, endPoint x: 537, endPoint y: 208, distance: 276.3
click at [537, 208] on div "However, the Crusades still played a significant role in shaping the religious …" at bounding box center [496, 206] width 235 height 19
drag, startPoint x: 480, startPoint y: 238, endPoint x: 463, endPoint y: 189, distance: 51.5
click at [463, 189] on div "Initiated in 1095, they aimed to recapture the Holy Land from Muslim control. T…" at bounding box center [483, 206] width 249 height 86
click at [450, 252] on div "Instructions: The text boxes in the left panel have been placed in a random ord…" at bounding box center [354, 189] width 509 height 163
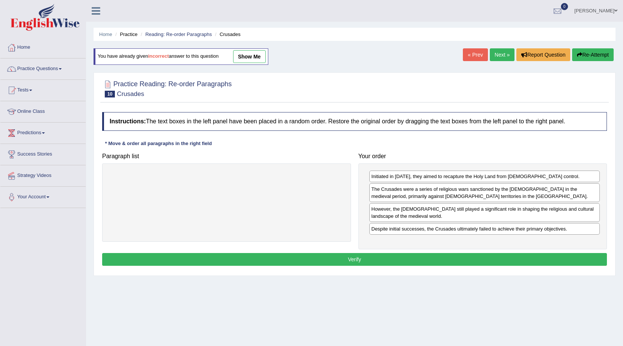
click at [450, 258] on button "Verify" at bounding box center [354, 259] width 505 height 13
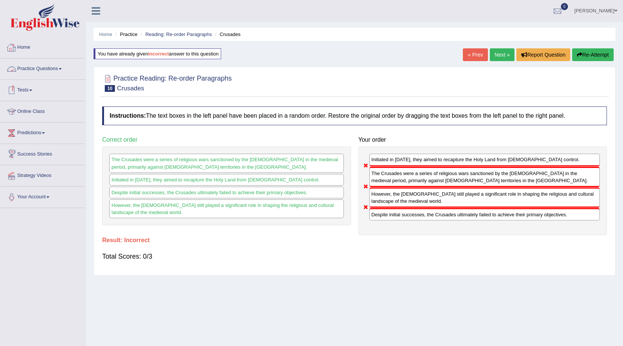
click at [53, 73] on link "Practice Questions" at bounding box center [42, 67] width 85 height 19
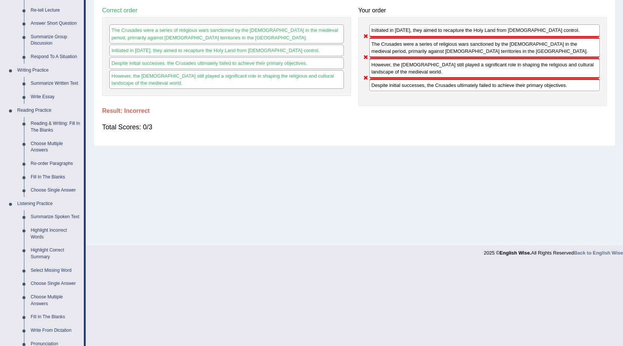
scroll to position [150, 0]
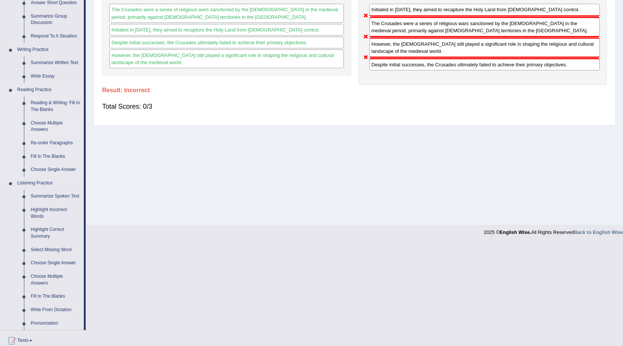
click at [51, 124] on link "Choose Multiple Answers" at bounding box center [55, 126] width 57 height 20
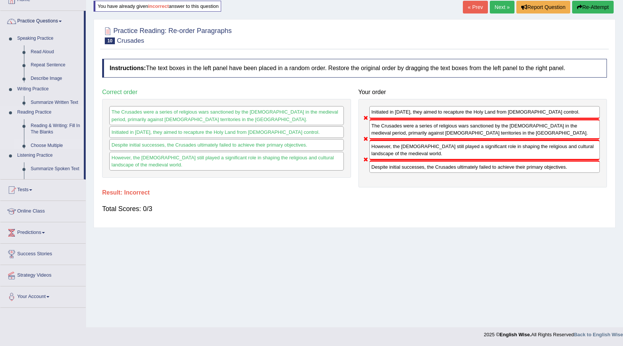
scroll to position [48, 0]
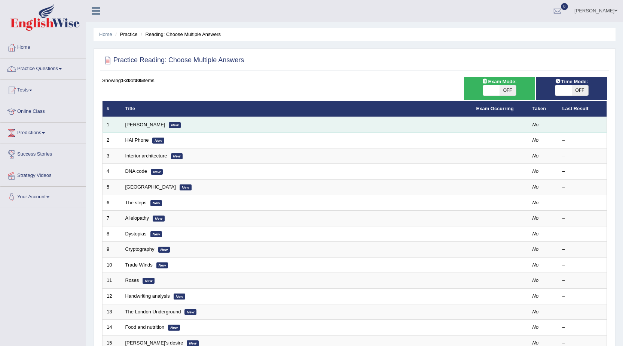
click at [146, 124] on link "[PERSON_NAME]" at bounding box center [145, 125] width 40 height 6
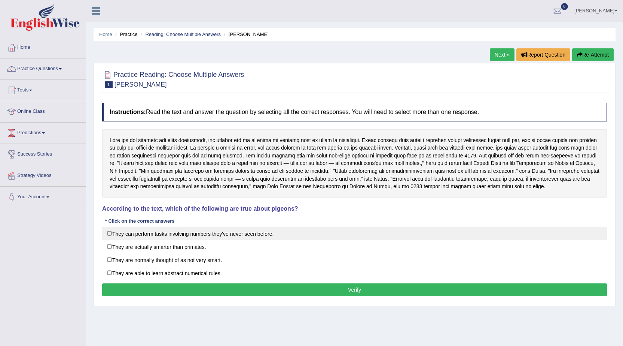
click at [267, 234] on label "They can perform tasks involving numbers they've never seen before." at bounding box center [354, 233] width 505 height 13
checkbox input "true"
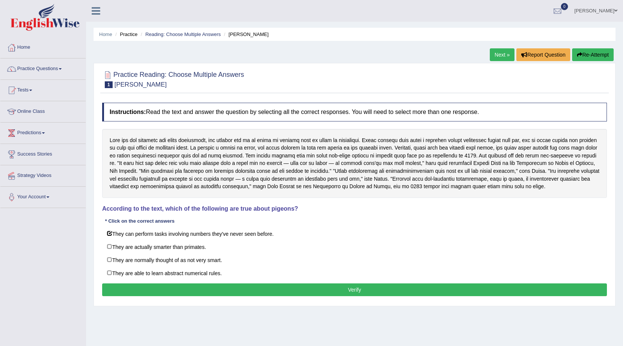
click at [322, 285] on button "Verify" at bounding box center [354, 289] width 505 height 13
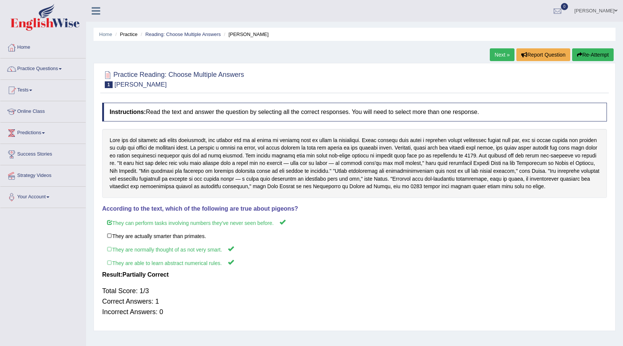
click at [490, 55] on link "Next »" at bounding box center [502, 54] width 25 height 13
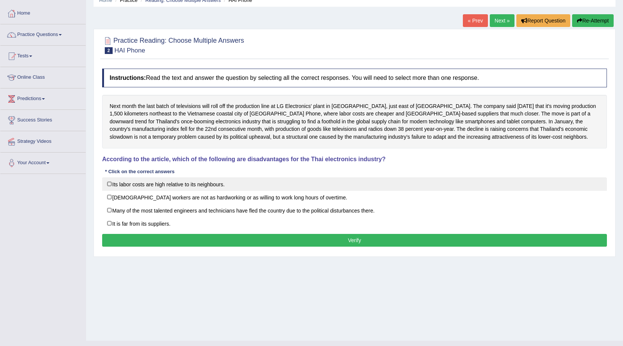
scroll to position [37, 0]
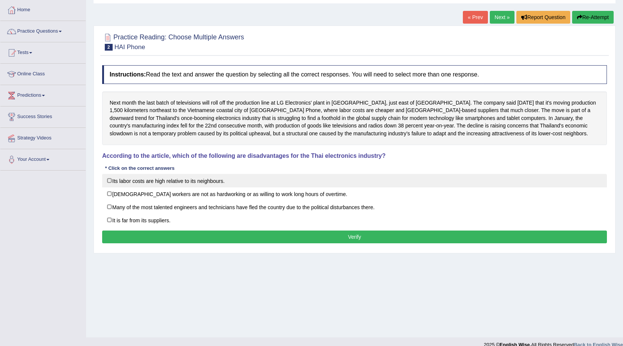
click at [173, 178] on label "Its labor costs are high relative to its neighbours." at bounding box center [354, 180] width 505 height 13
checkbox input "true"
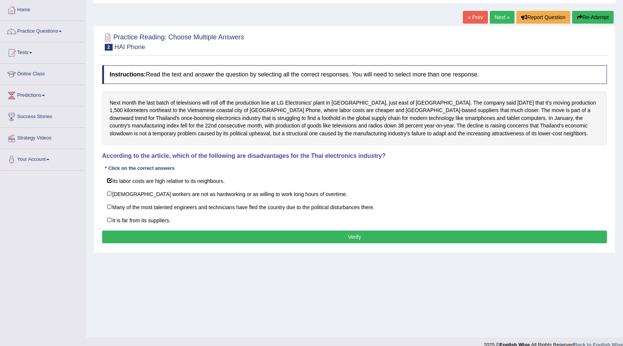
click at [206, 234] on button "Verify" at bounding box center [354, 236] width 505 height 13
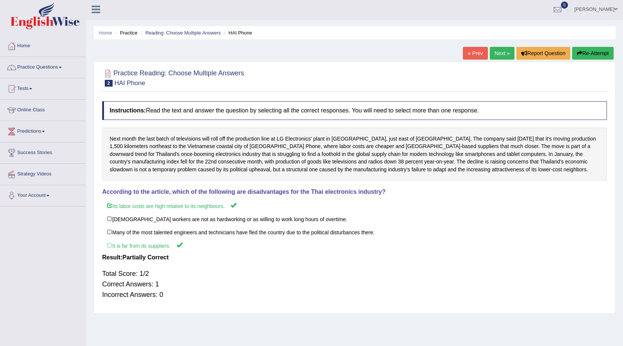
scroll to position [0, 0]
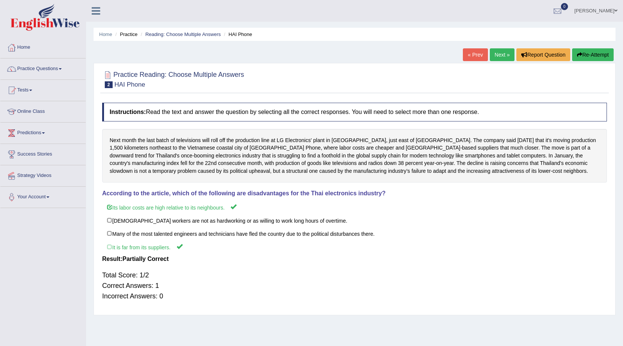
click at [505, 54] on link "Next »" at bounding box center [502, 54] width 25 height 13
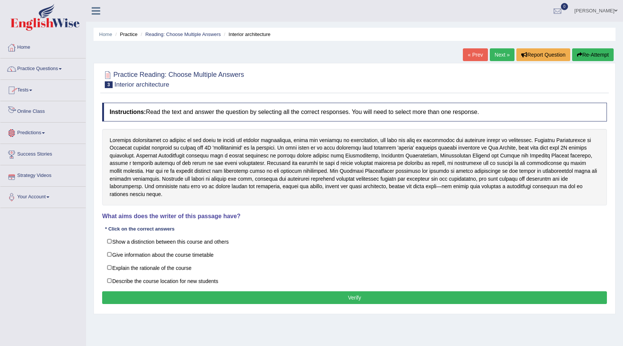
click at [53, 69] on link "Practice Questions" at bounding box center [42, 67] width 85 height 19
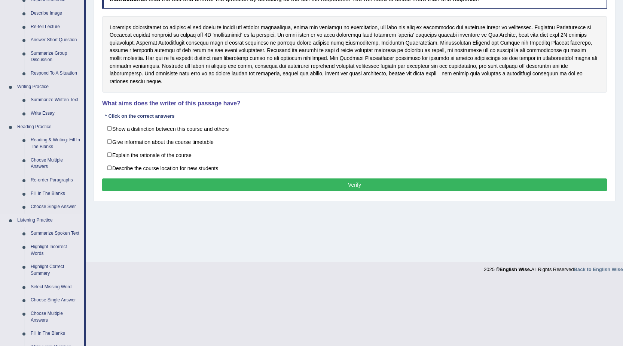
scroll to position [150, 0]
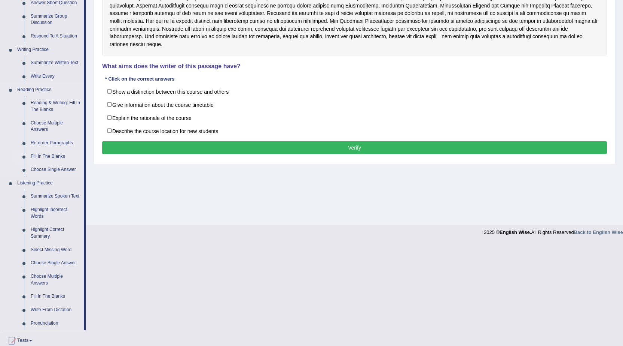
click at [63, 155] on link "Fill In The Blanks" at bounding box center [55, 156] width 57 height 13
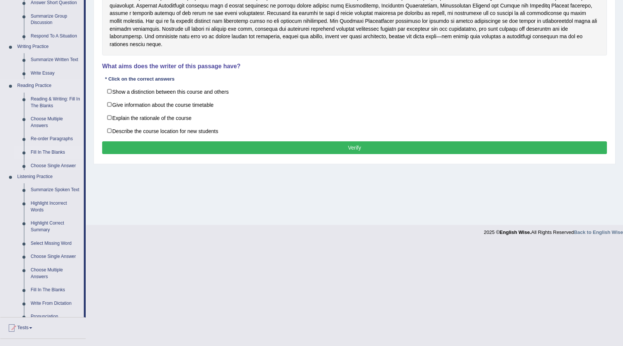
scroll to position [48, 0]
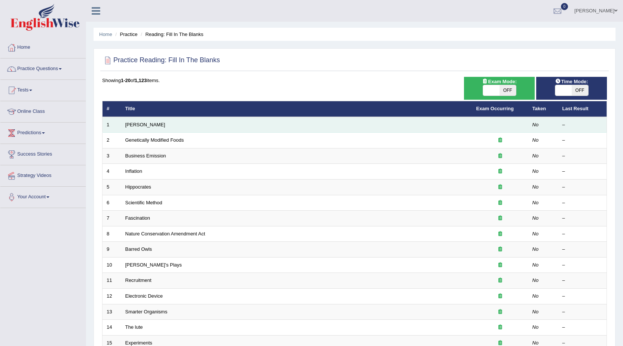
click at [129, 128] on td "[PERSON_NAME]" at bounding box center [296, 125] width 351 height 16
click at [129, 125] on link "[PERSON_NAME]" at bounding box center [145, 125] width 40 height 6
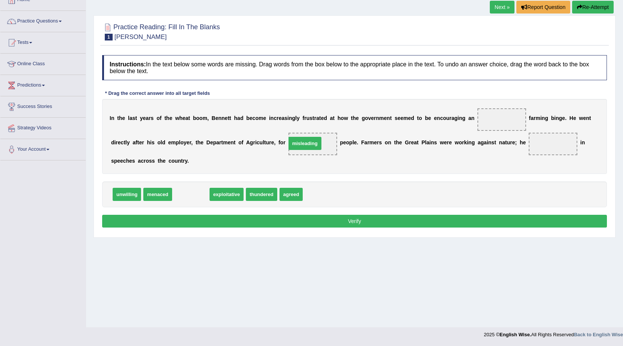
drag, startPoint x: 183, startPoint y: 193, endPoint x: 297, endPoint y: 142, distance: 125.0
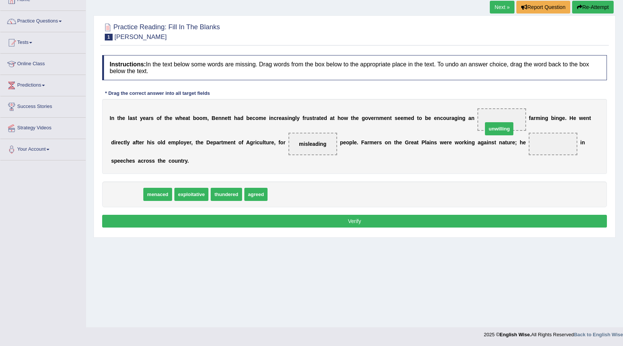
drag, startPoint x: 131, startPoint y: 197, endPoint x: 502, endPoint y: 131, distance: 377.2
drag, startPoint x: 132, startPoint y: 196, endPoint x: 570, endPoint y: 148, distance: 440.0
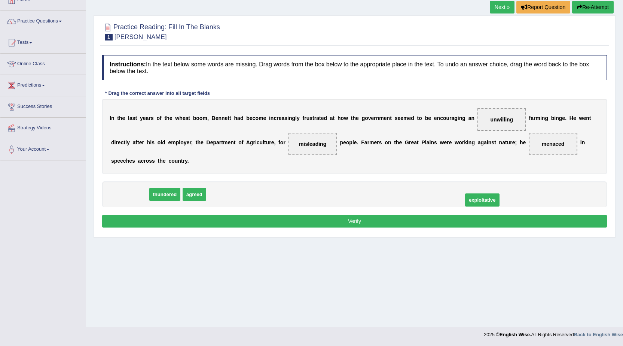
drag, startPoint x: 145, startPoint y: 191, endPoint x: 497, endPoint y: 197, distance: 352.4
click at [497, 197] on div "thundered agreed exploitative" at bounding box center [354, 194] width 505 height 26
click at [152, 210] on div "Instructions: In the text below some words are missing. Drag words from the box…" at bounding box center [354, 142] width 509 height 182
click at [164, 219] on button "Verify" at bounding box center [354, 221] width 505 height 13
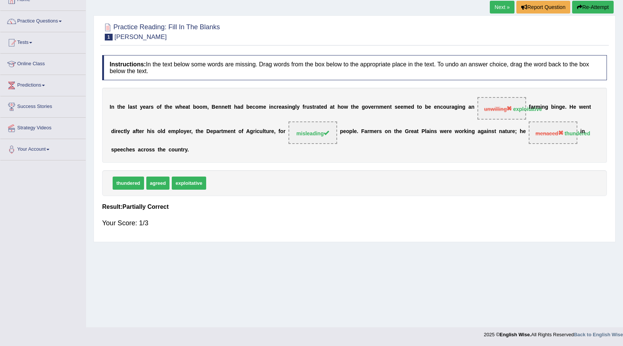
drag, startPoint x: 511, startPoint y: 110, endPoint x: 497, endPoint y: 114, distance: 14.7
click at [497, 114] on span "unwilling exploitative" at bounding box center [502, 108] width 49 height 22
drag, startPoint x: 514, startPoint y: 109, endPoint x: 553, endPoint y: 119, distance: 40.5
click at [553, 119] on div "I n t h e l a s t y e a r s o f t h e w h e a t b o o m , B e n n e t t h a d b…" at bounding box center [354, 125] width 505 height 75
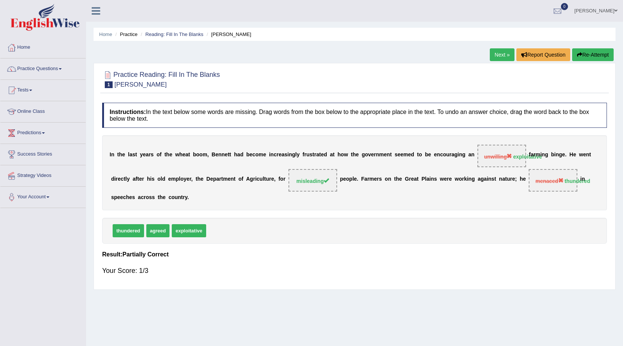
click at [502, 52] on link "Next »" at bounding box center [502, 54] width 25 height 13
